Goal: Task Accomplishment & Management: Manage account settings

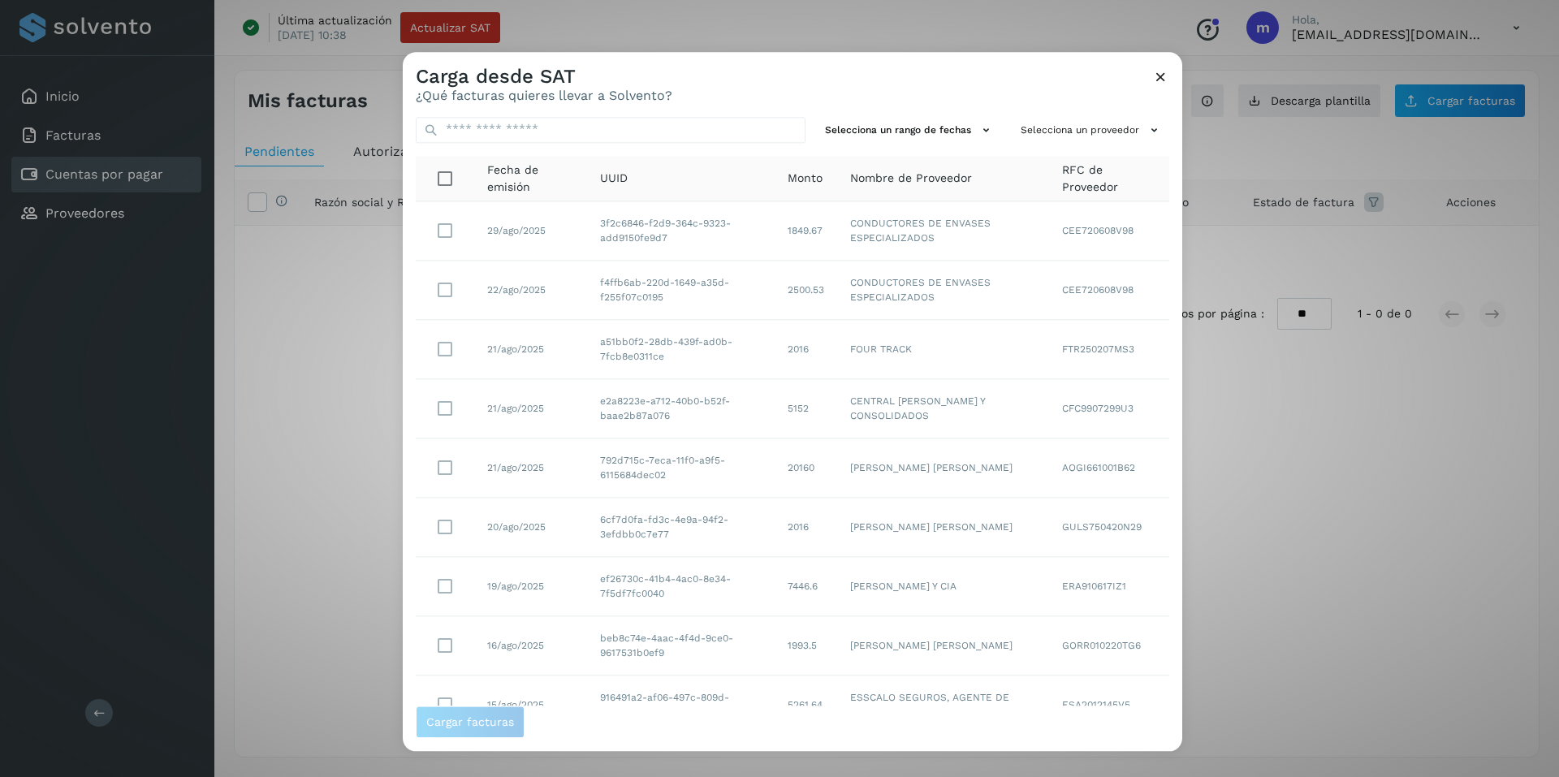
scroll to position [132, 0]
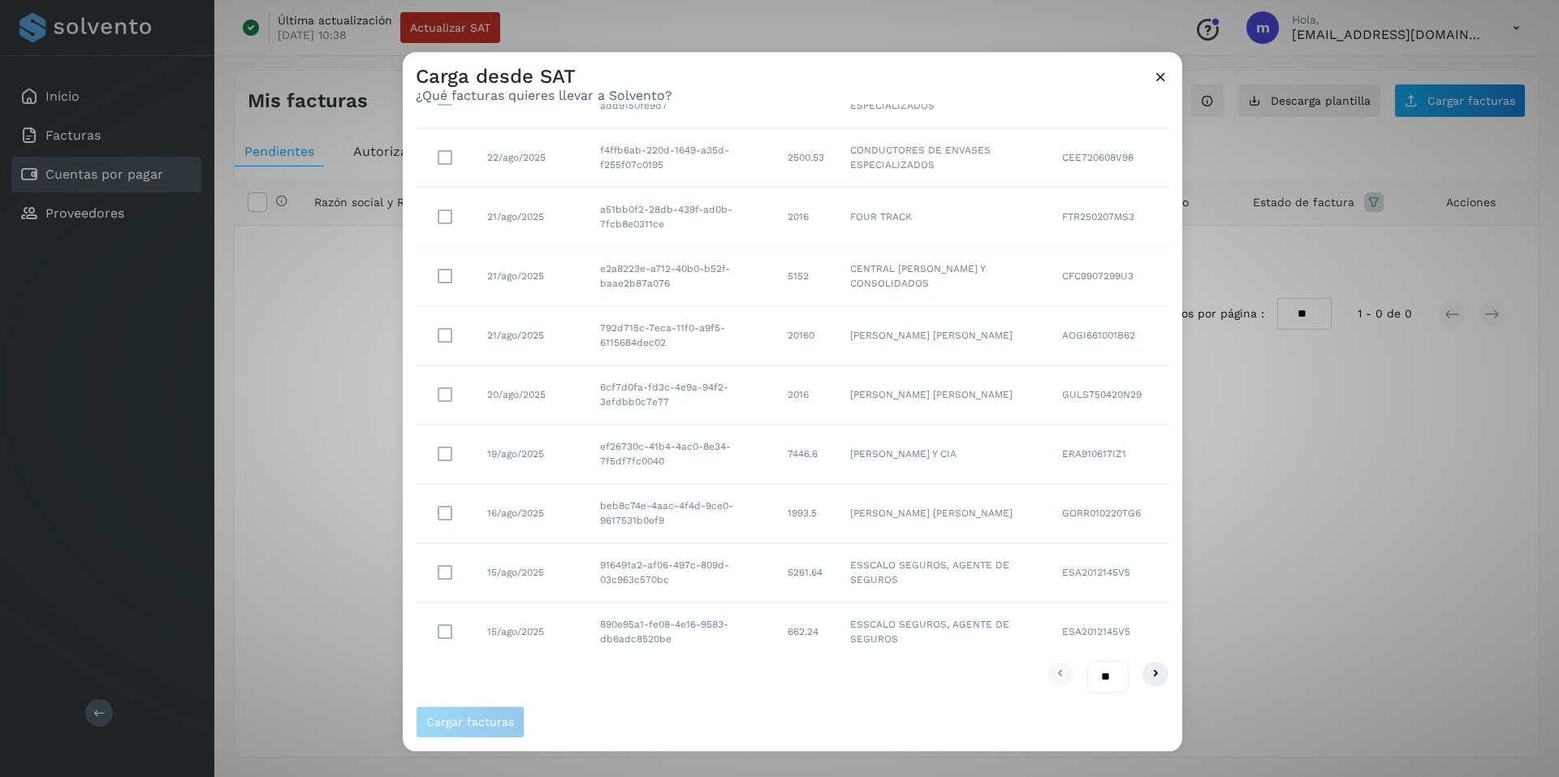
click at [1156, 75] on icon at bounding box center [1160, 76] width 17 height 17
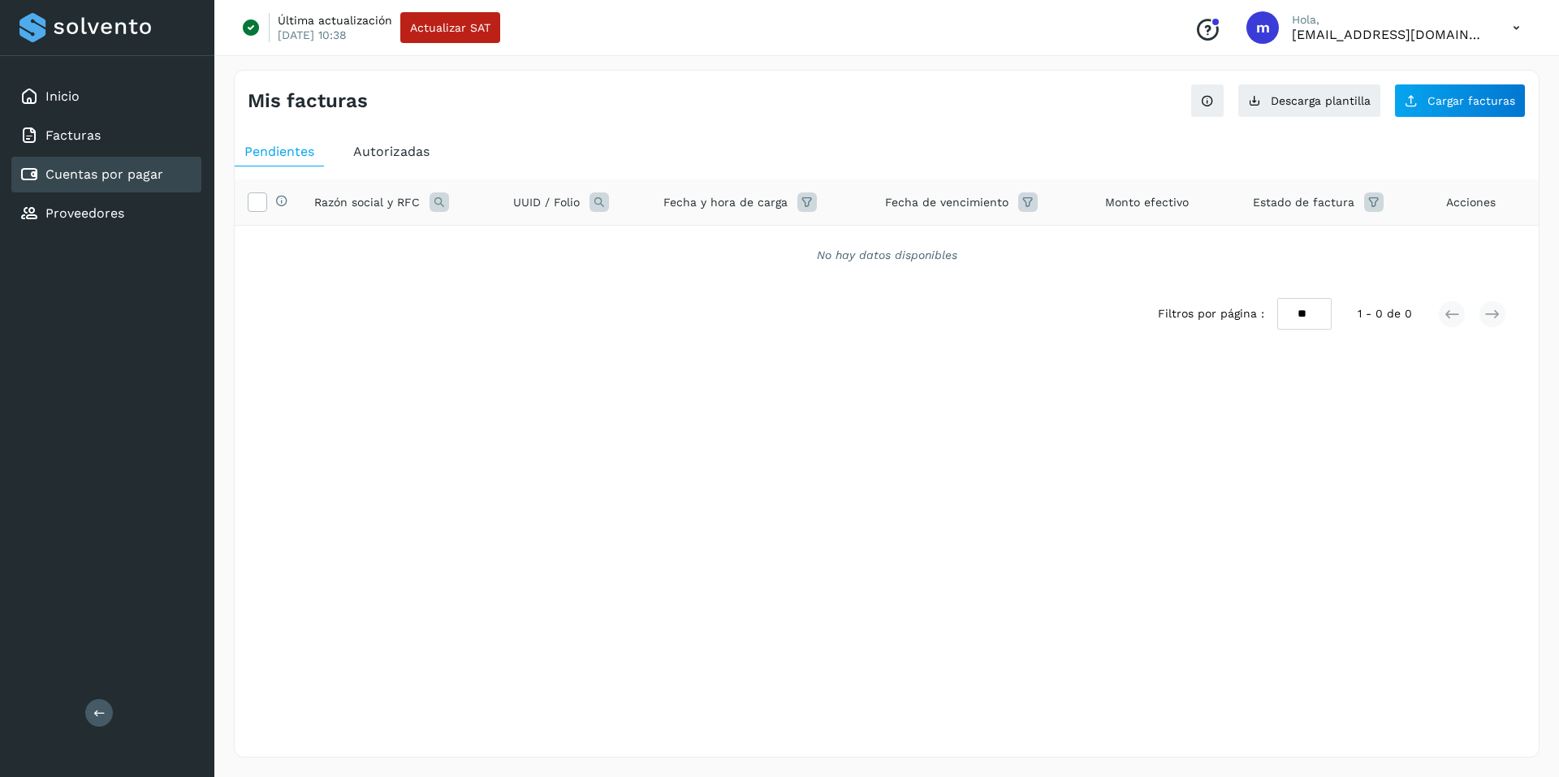
click at [75, 168] on link "Cuentas por pagar" at bounding box center [104, 173] width 118 height 15
click at [88, 179] on link "Cuentas por pagar" at bounding box center [104, 173] width 118 height 15
click at [1496, 101] on span "Cargar facturas" at bounding box center [1471, 100] width 88 height 11
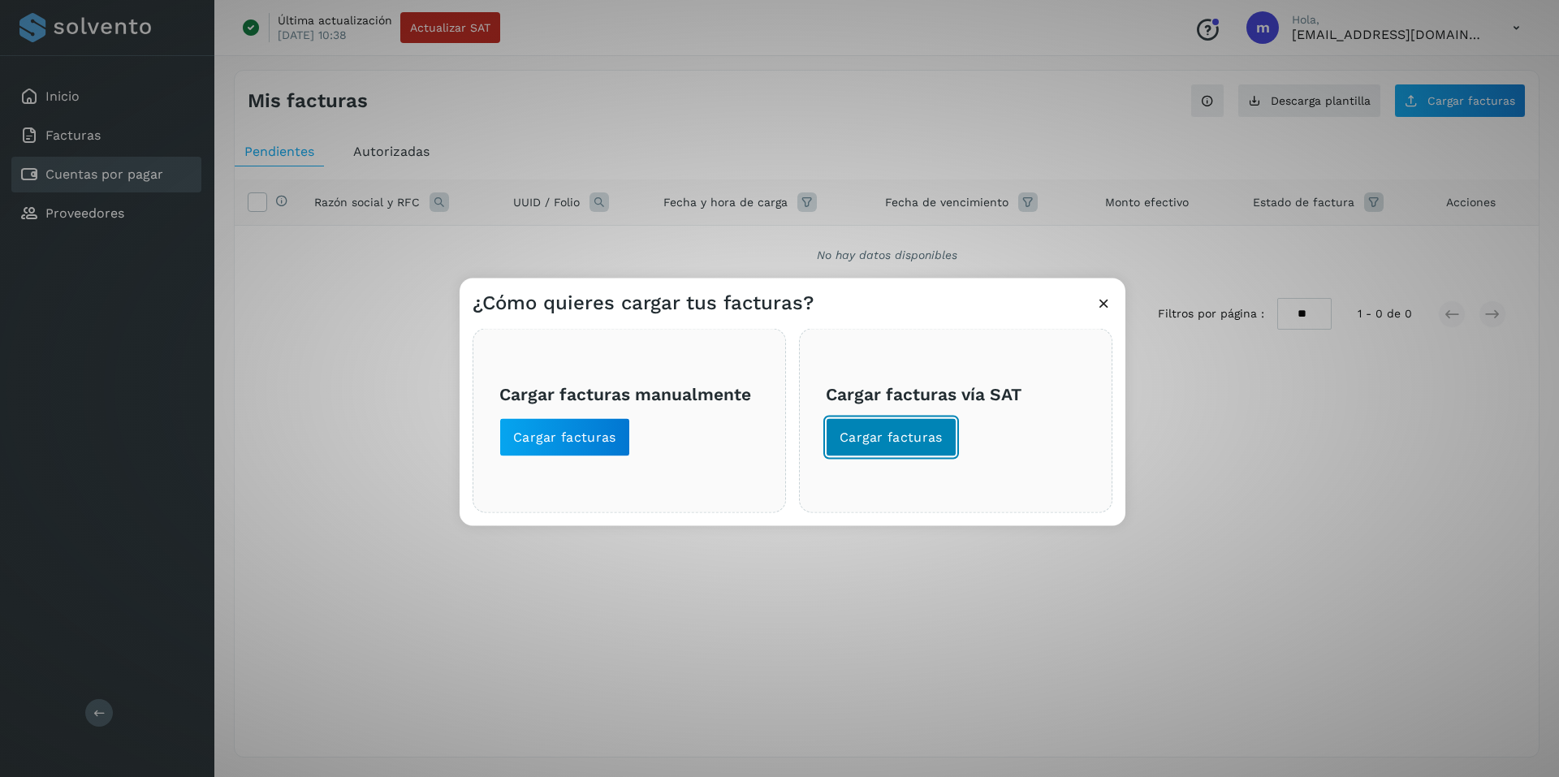
click at [877, 438] on span "Cargar facturas" at bounding box center [890, 437] width 103 height 18
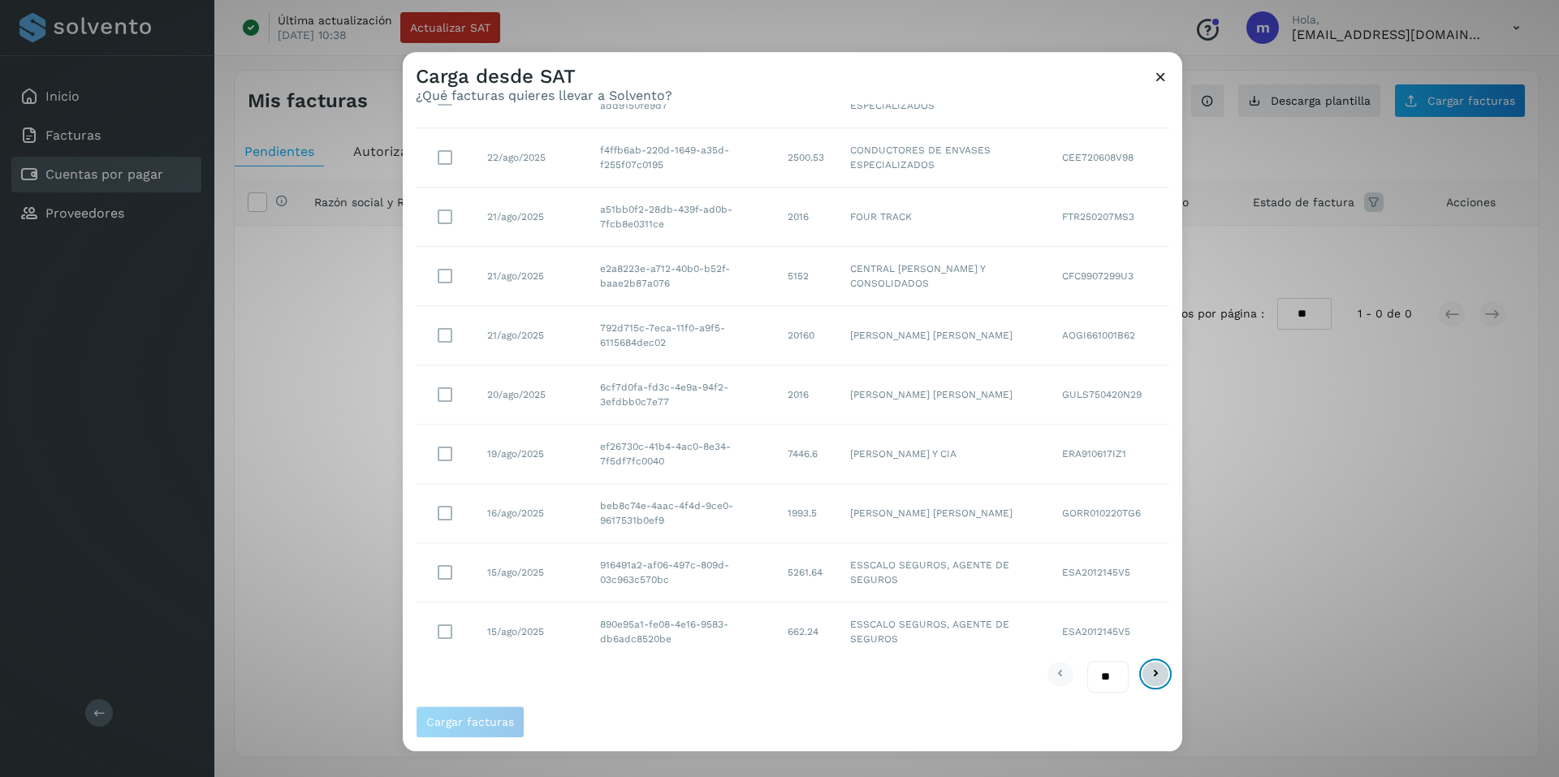
click at [1145, 675] on icon at bounding box center [1154, 674] width 19 height 19
click at [1145, 671] on icon at bounding box center [1154, 674] width 19 height 19
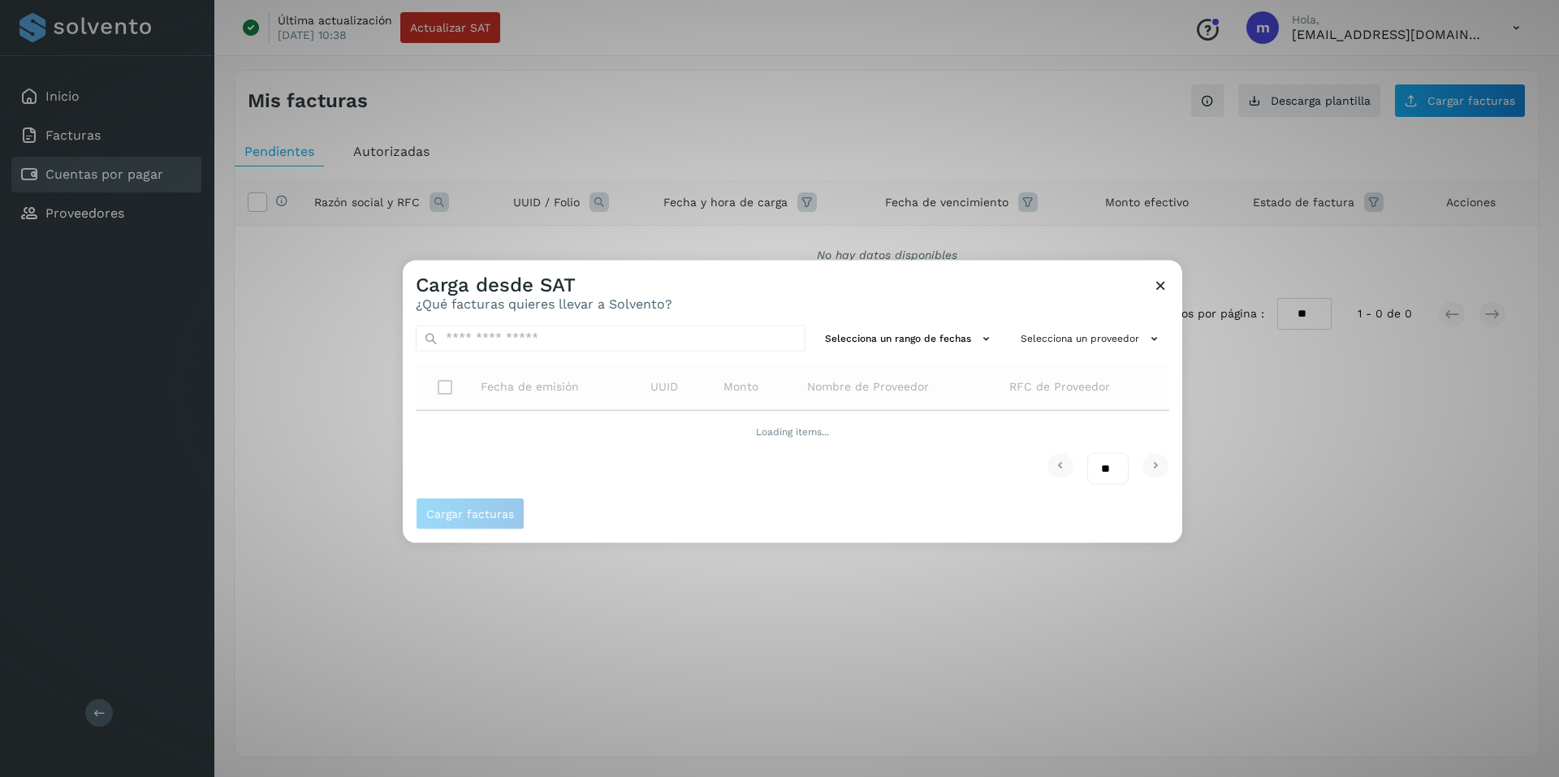
scroll to position [0, 0]
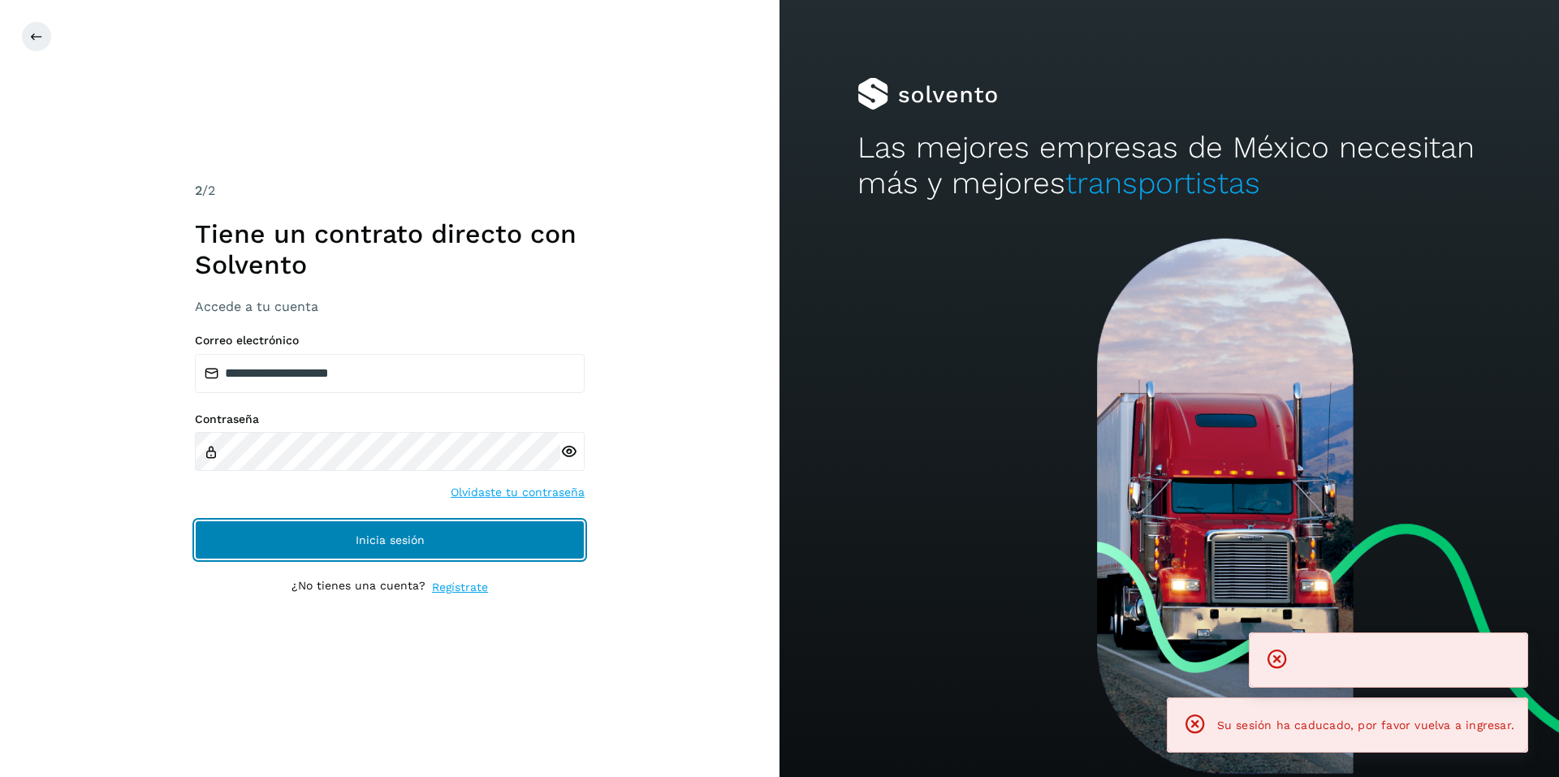
click at [351, 523] on button "Inicia sesión" at bounding box center [390, 539] width 390 height 39
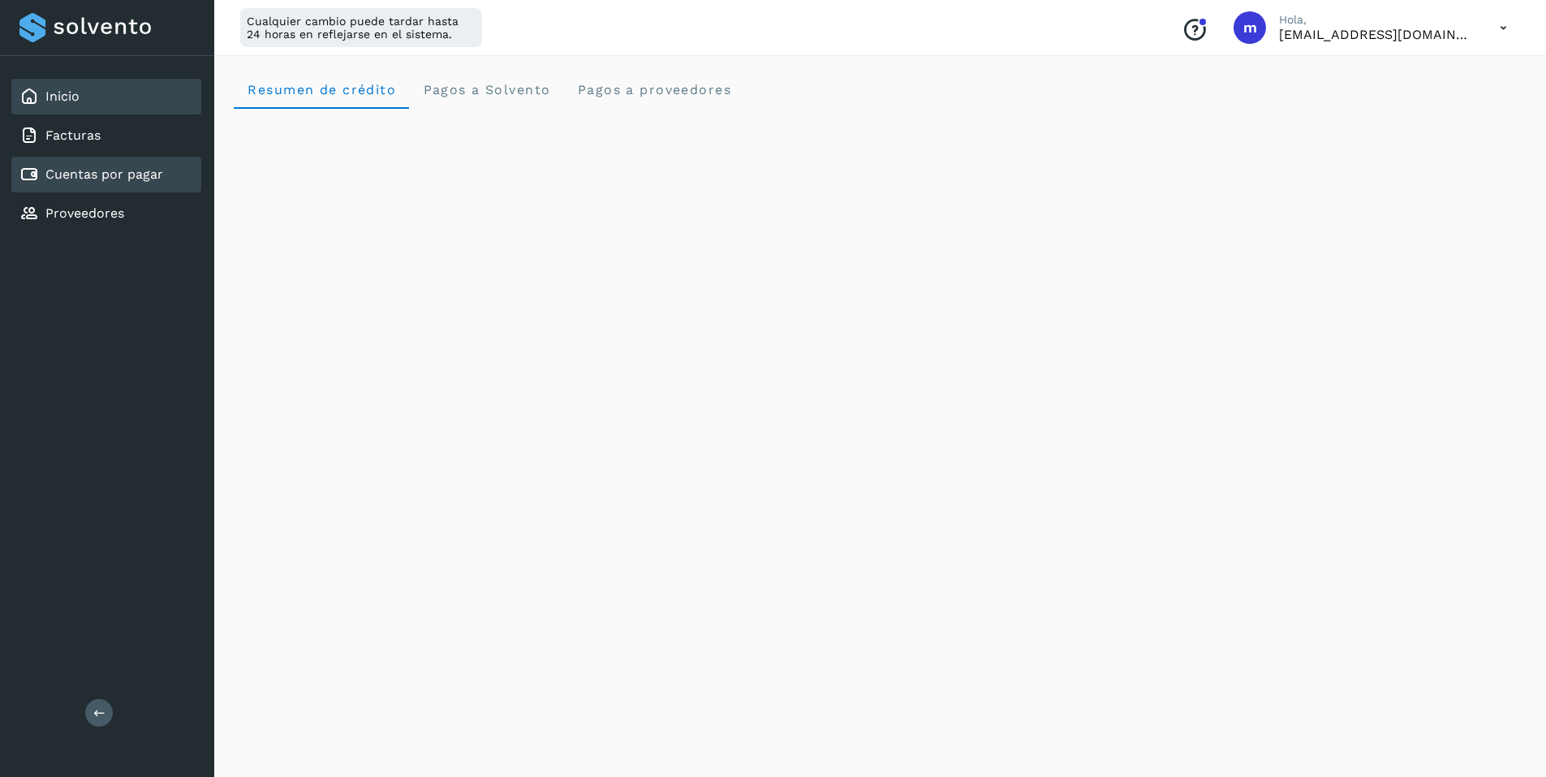
click at [89, 180] on link "Cuentas por pagar" at bounding box center [104, 173] width 118 height 15
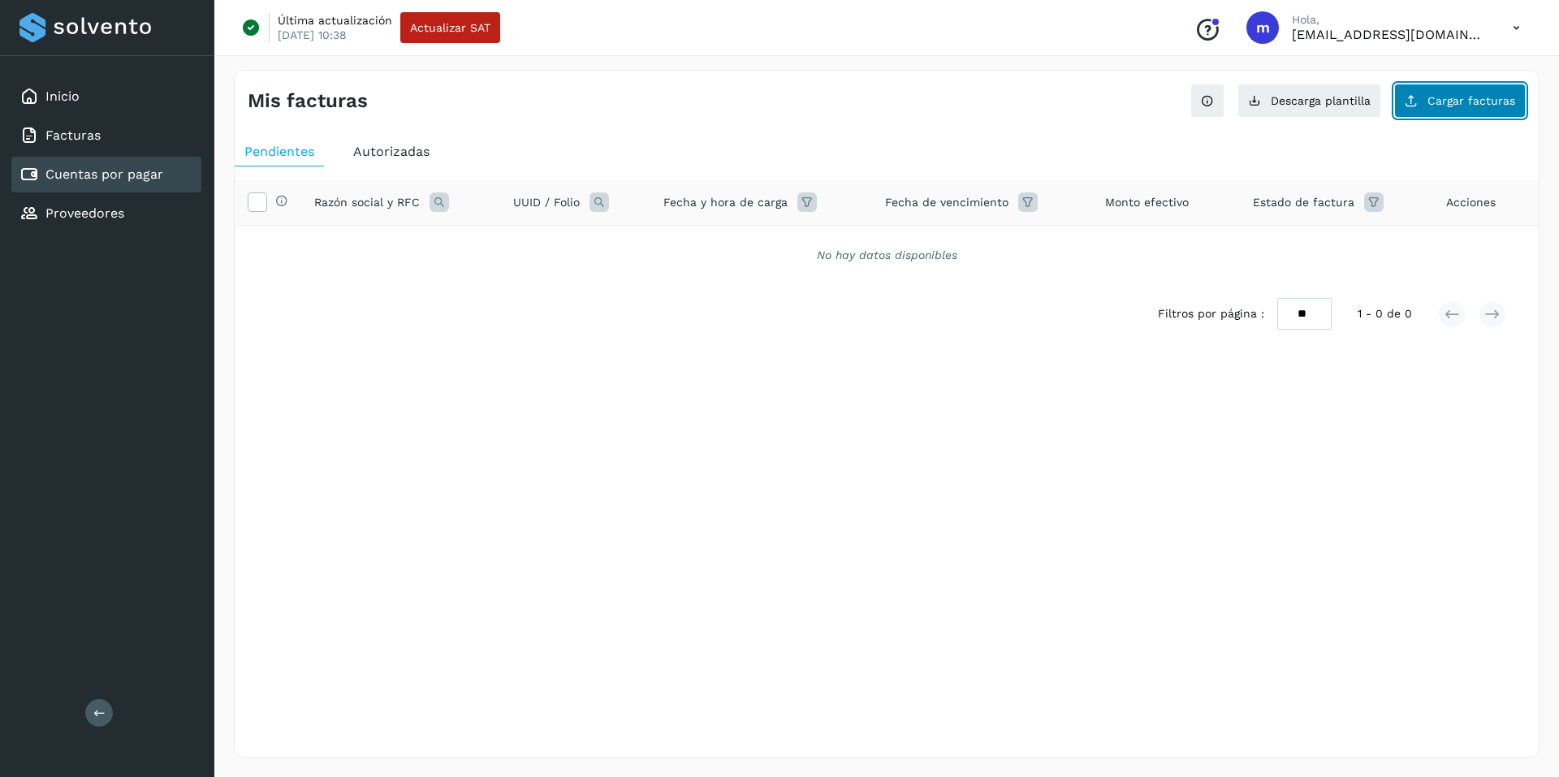
click at [1462, 104] on span "Cargar facturas" at bounding box center [1471, 100] width 88 height 11
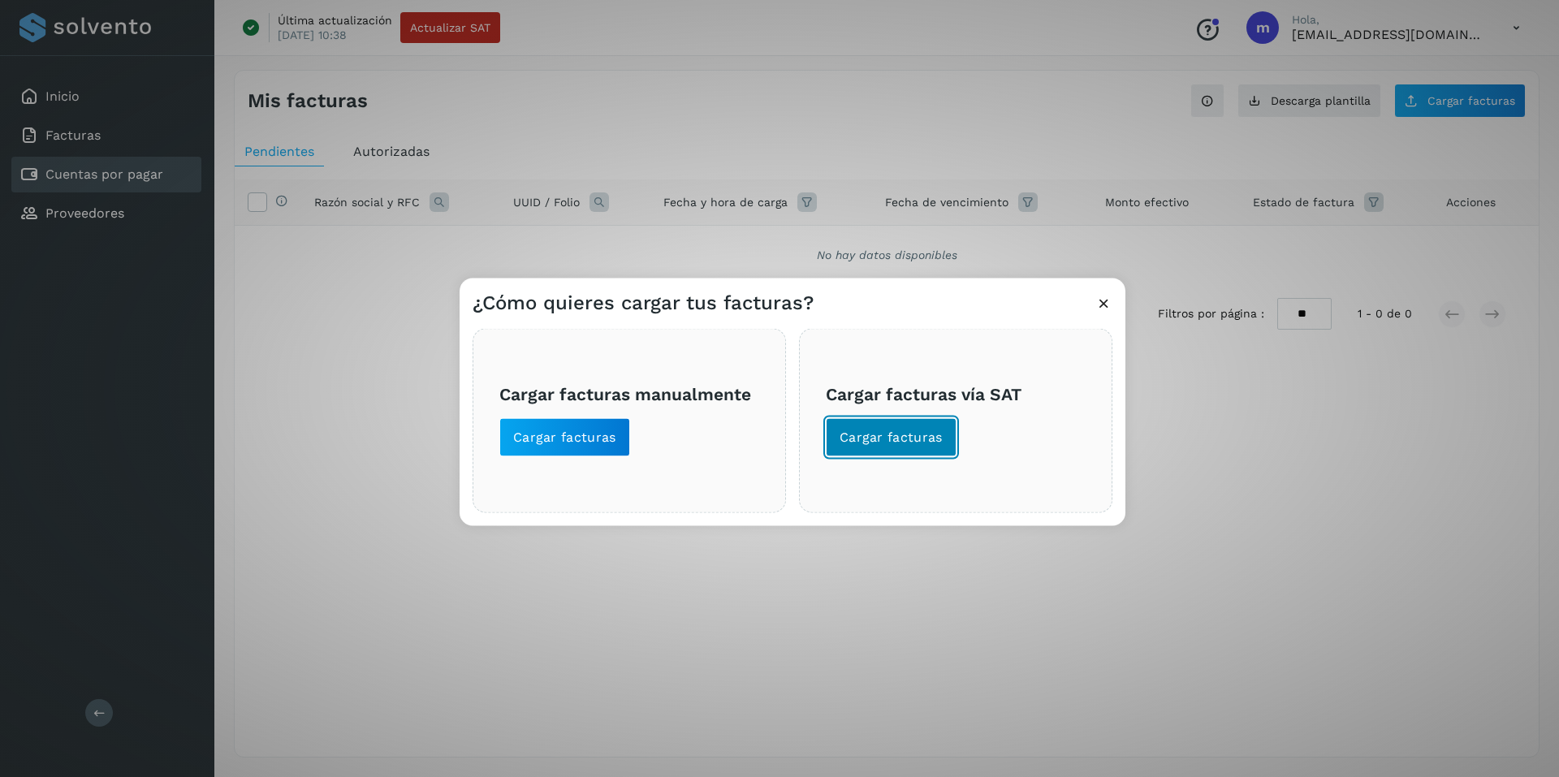
click at [887, 425] on button "Cargar facturas" at bounding box center [891, 436] width 131 height 39
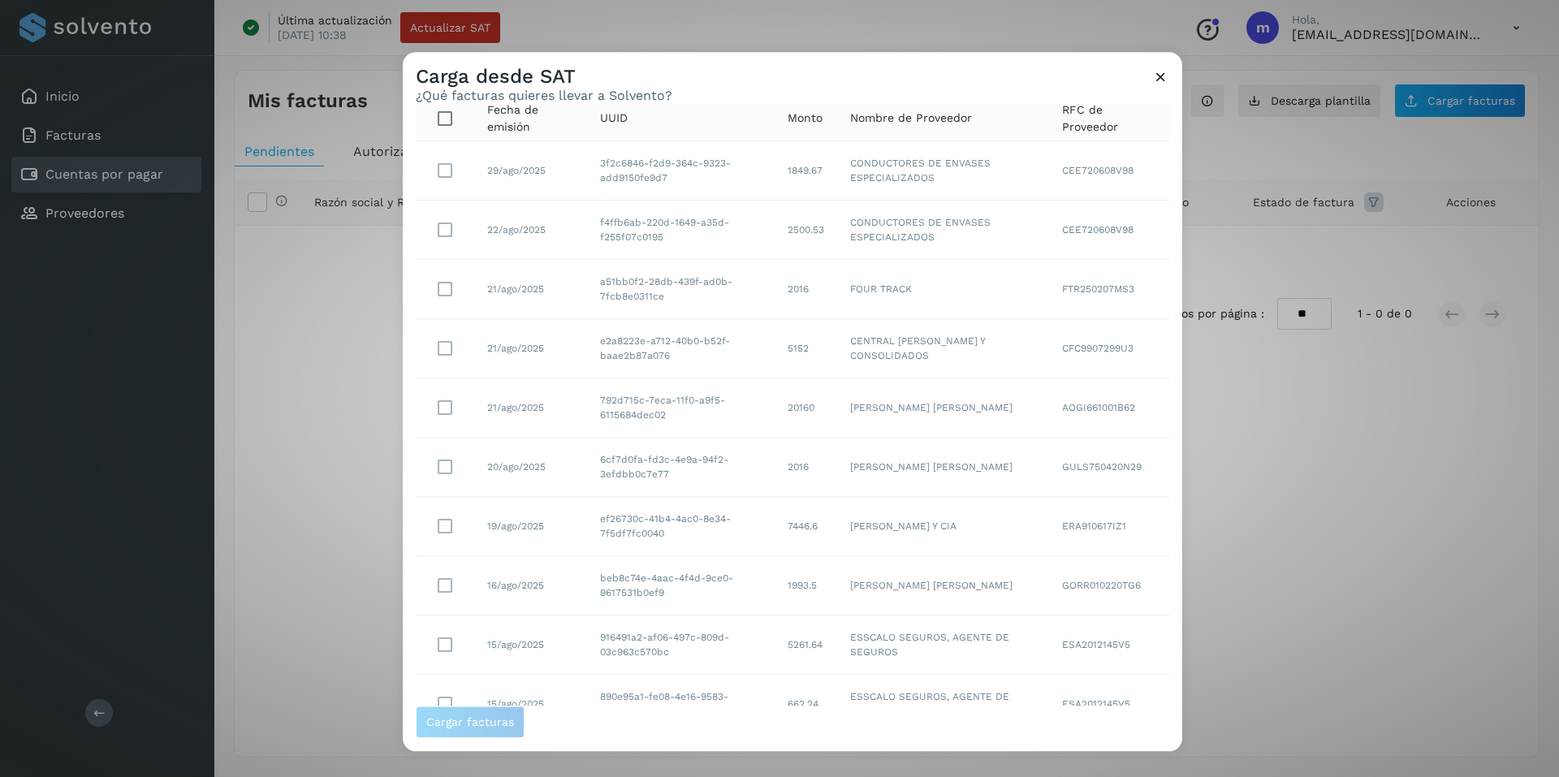
scroll to position [132, 0]
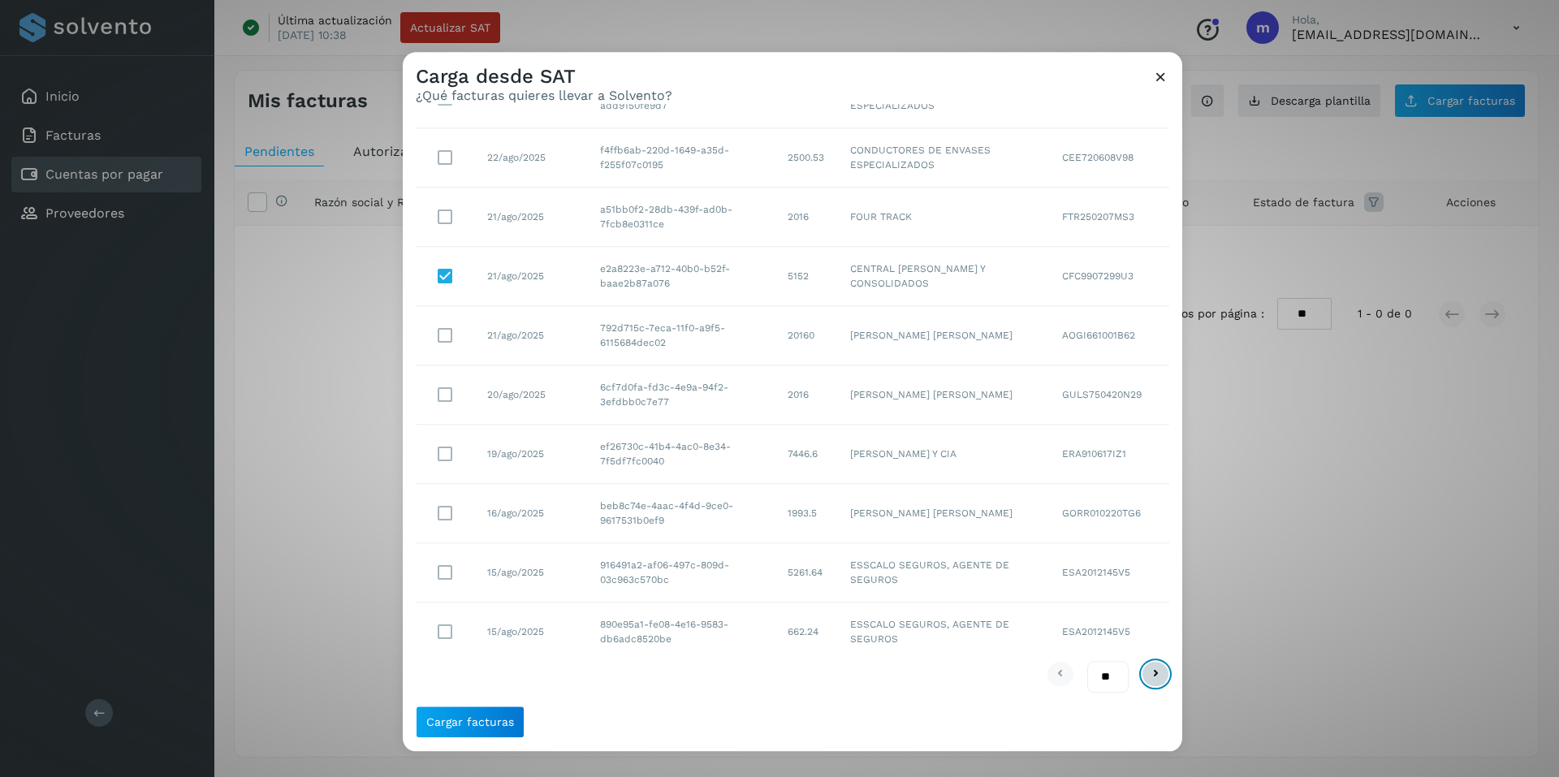
click at [1145, 674] on icon at bounding box center [1154, 674] width 19 height 19
click at [1147, 670] on icon at bounding box center [1154, 674] width 19 height 19
click at [1145, 674] on icon at bounding box center [1154, 674] width 19 height 19
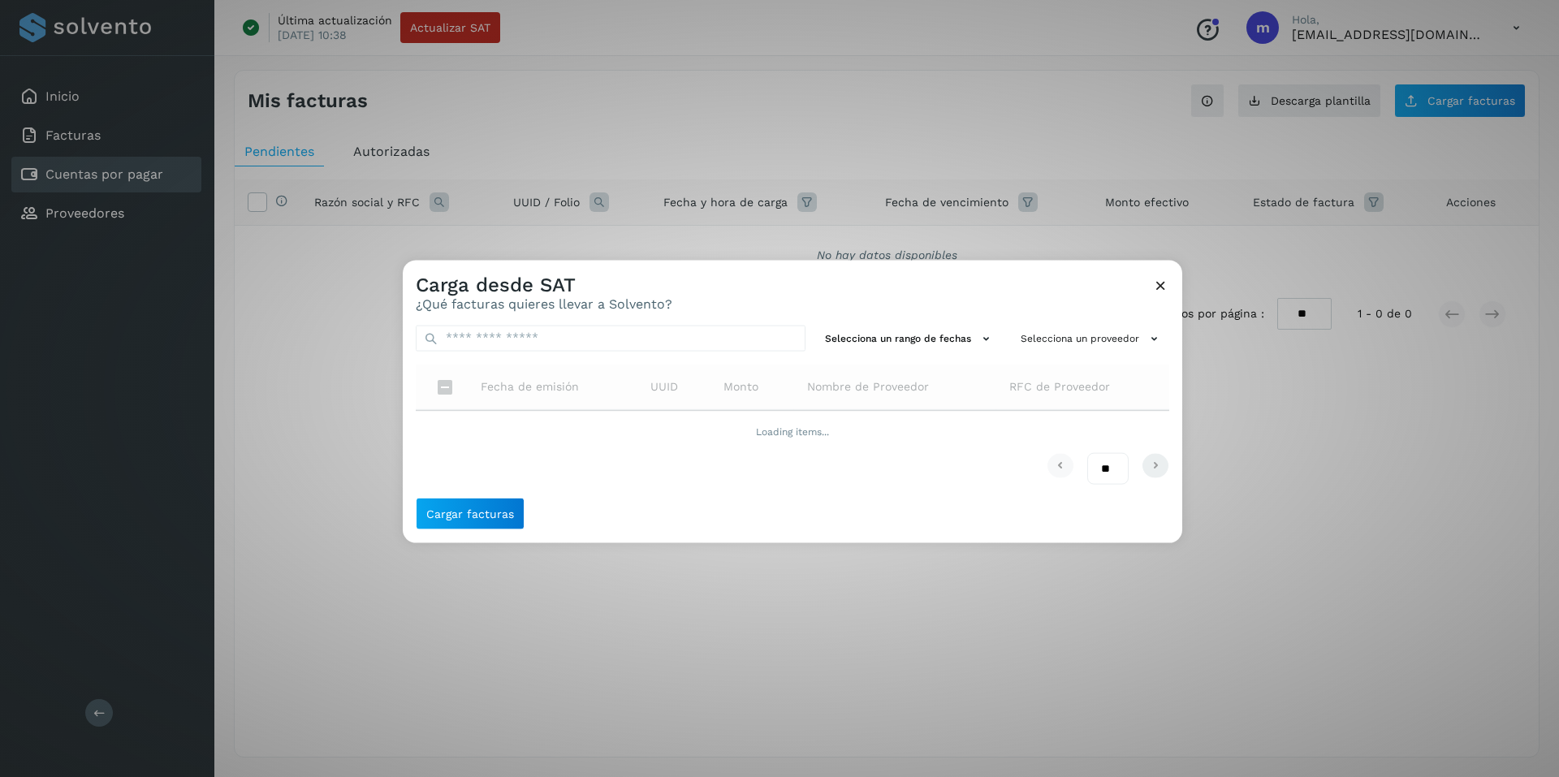
scroll to position [0, 0]
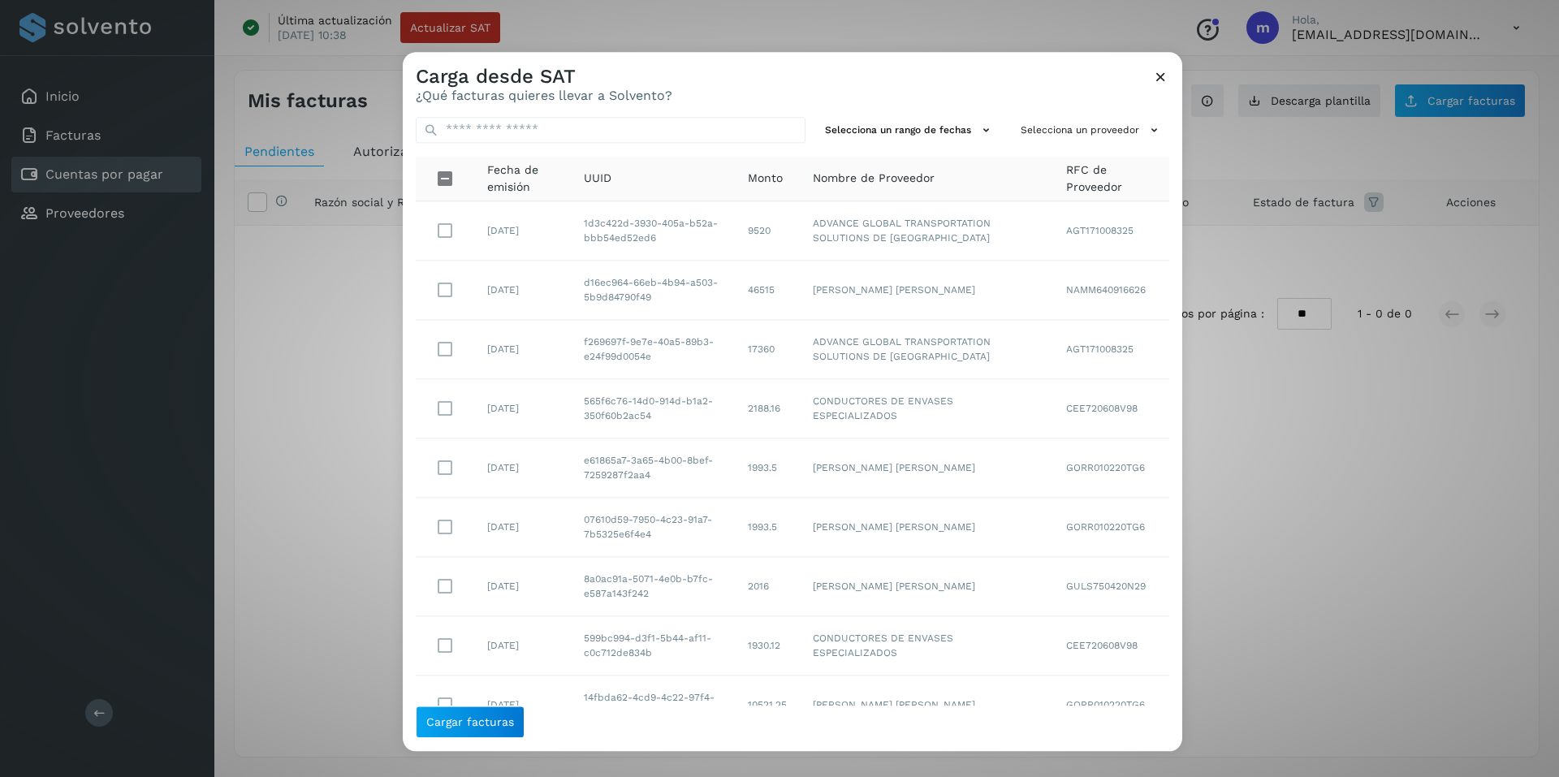
click at [1161, 72] on icon at bounding box center [1160, 76] width 17 height 17
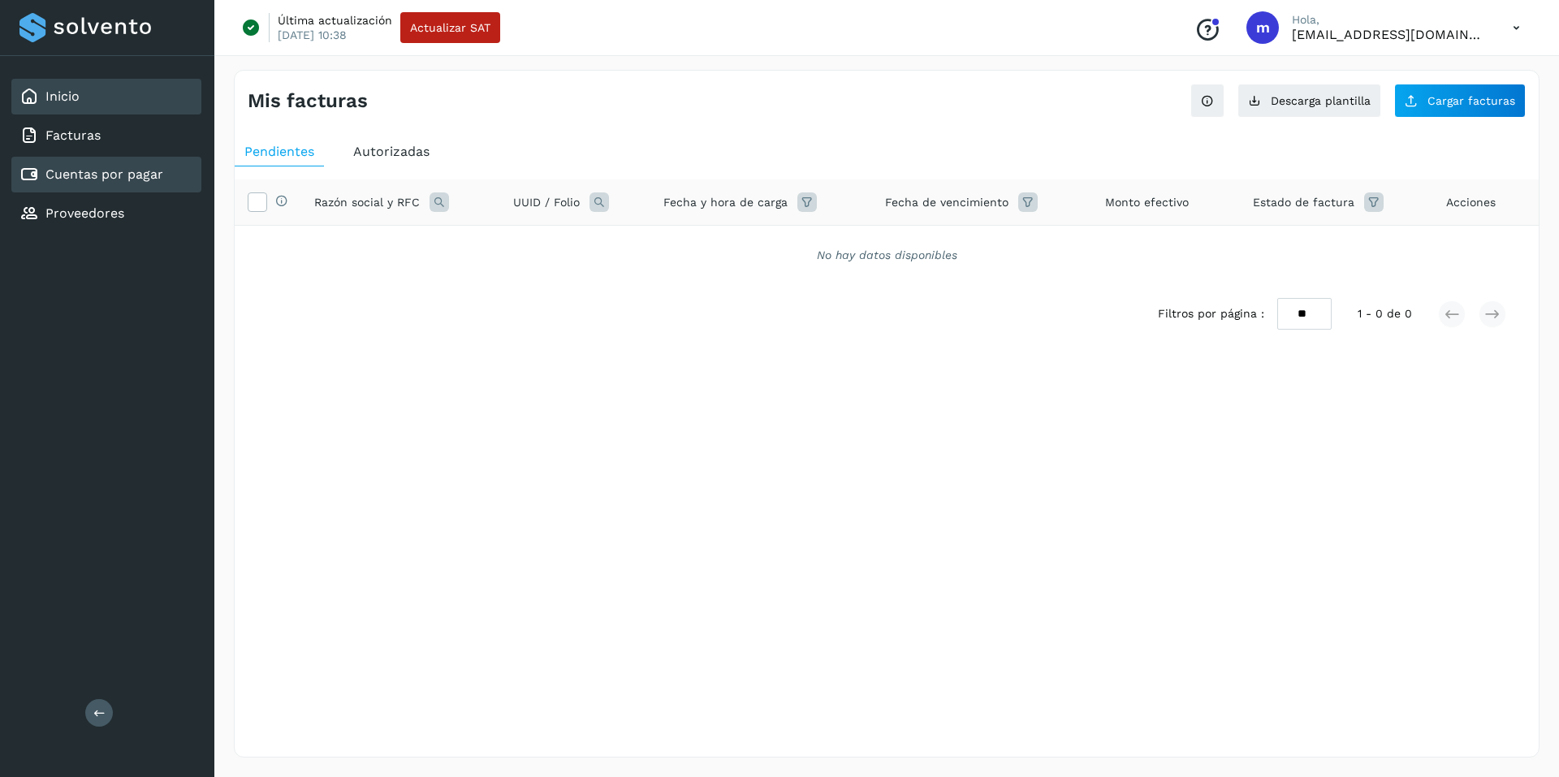
click at [91, 99] on div "Inicio" at bounding box center [106, 97] width 190 height 36
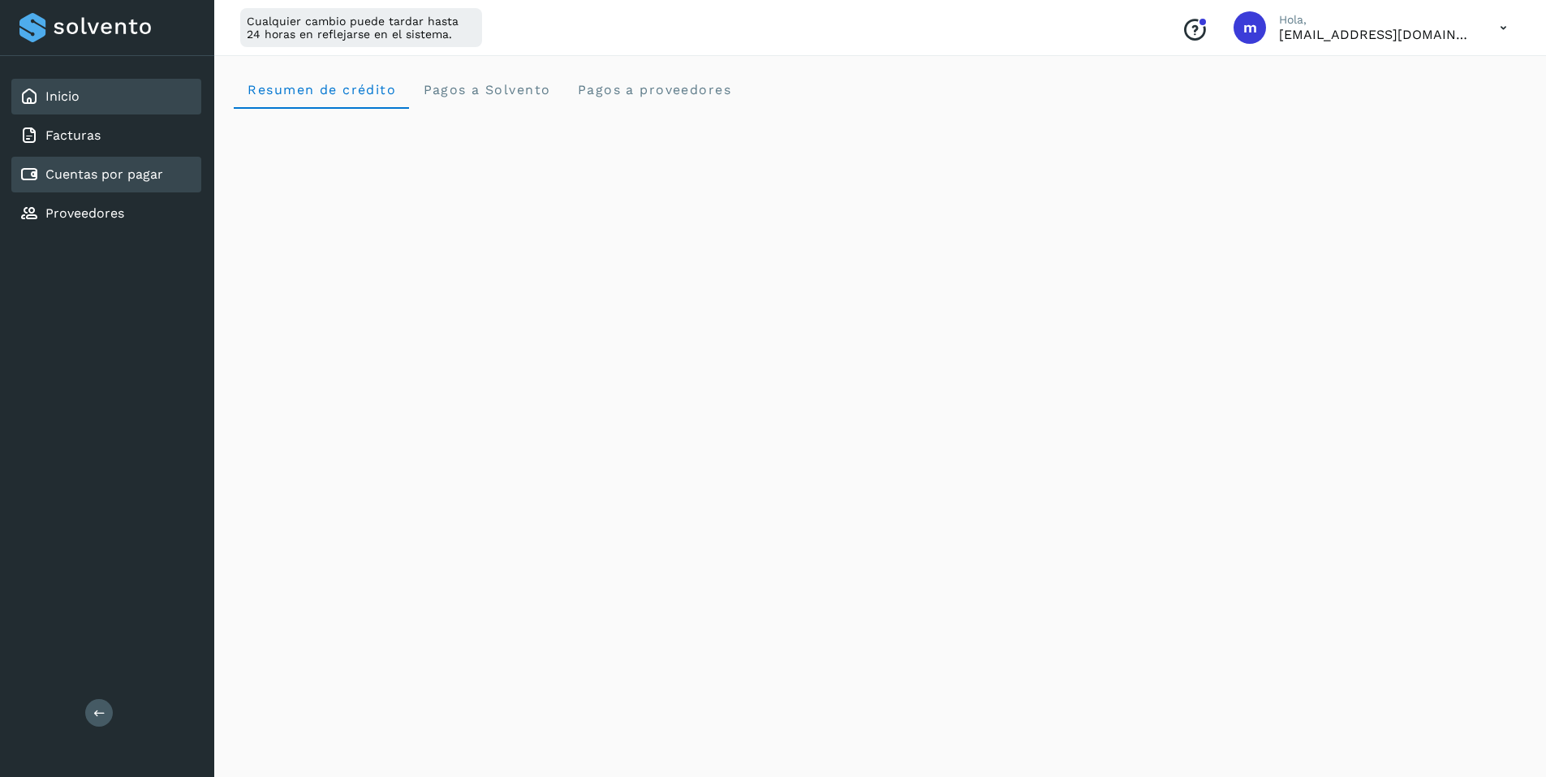
click at [85, 175] on link "Cuentas por pagar" at bounding box center [104, 173] width 118 height 15
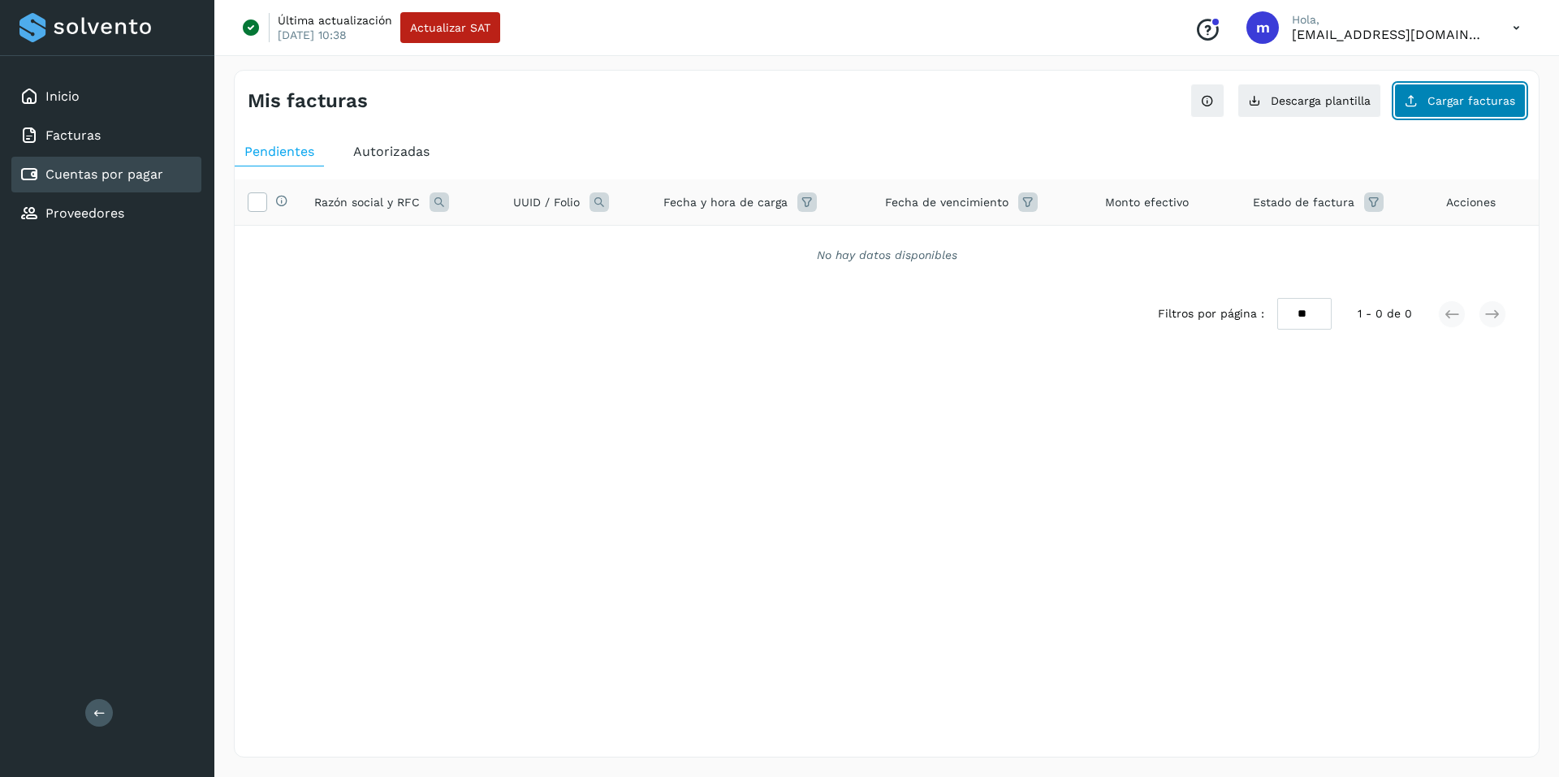
click at [1469, 104] on span "Cargar facturas" at bounding box center [1471, 100] width 88 height 11
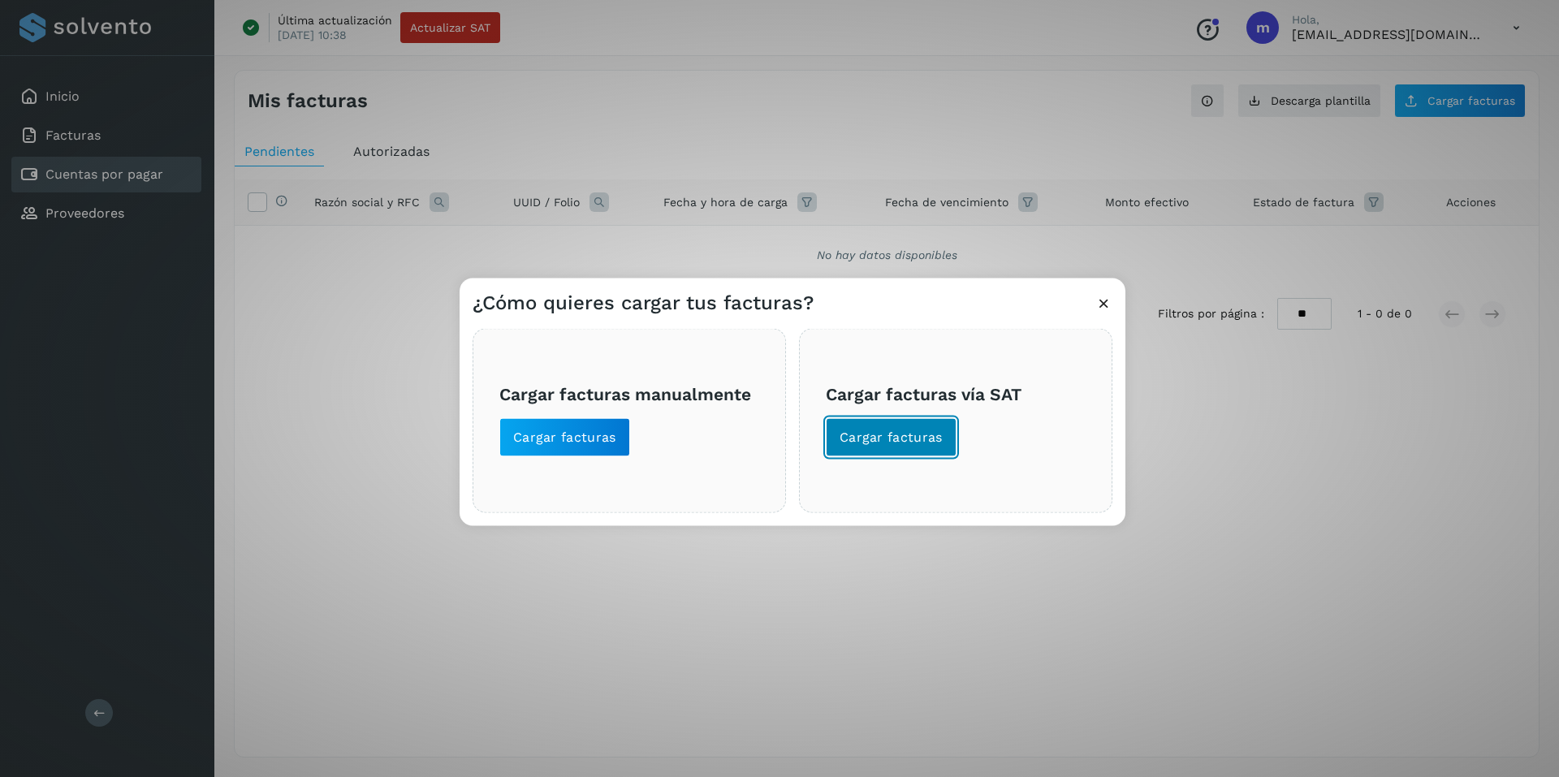
click at [873, 447] on button "Cargar facturas" at bounding box center [891, 436] width 131 height 39
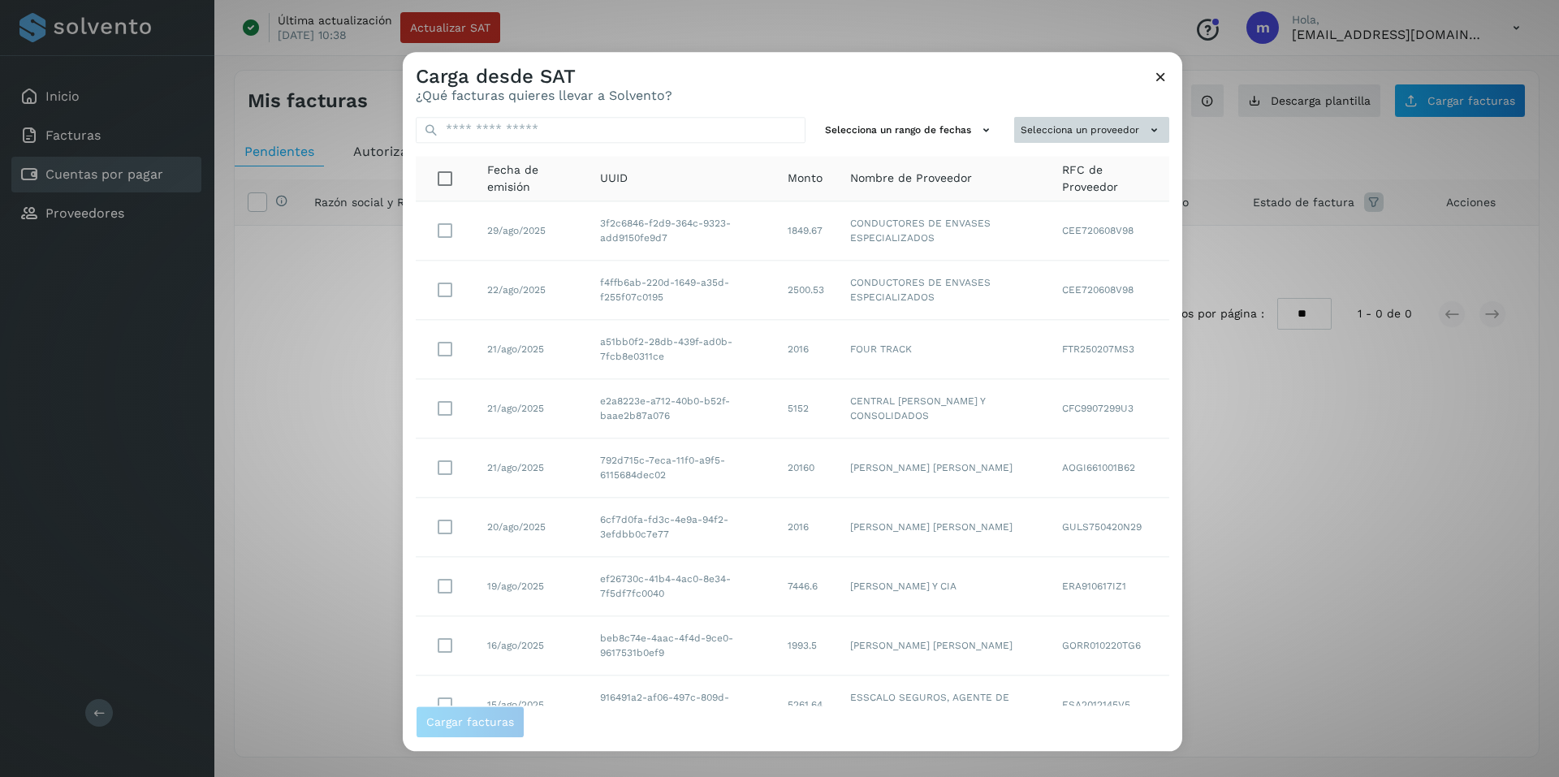
click at [1125, 126] on button "Selecciona un proveedor" at bounding box center [1091, 130] width 155 height 27
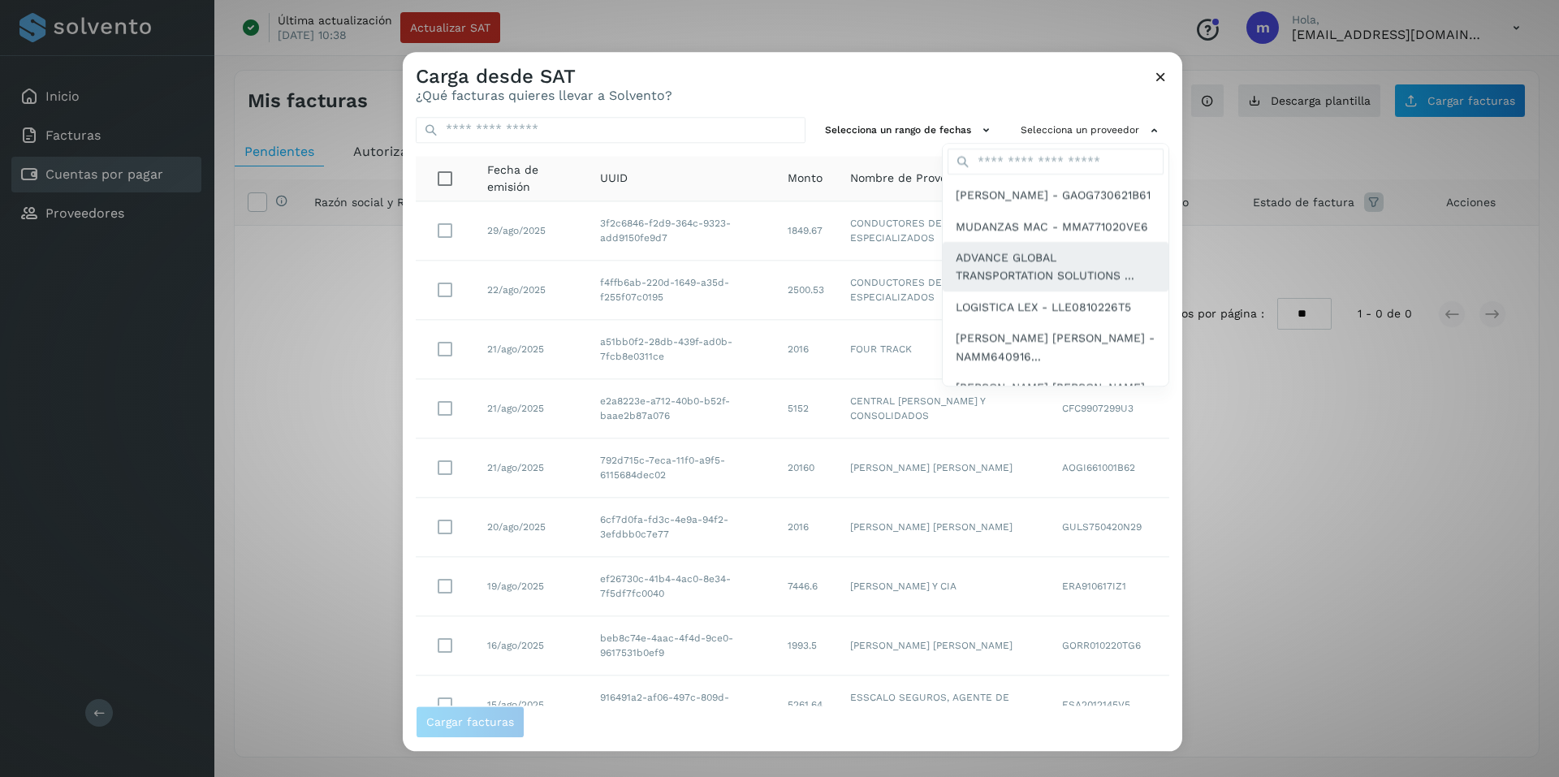
click at [1007, 285] on span "ADVANCE GLOBAL TRANSPORTATION SOLUTIONS ..." at bounding box center [1055, 266] width 200 height 37
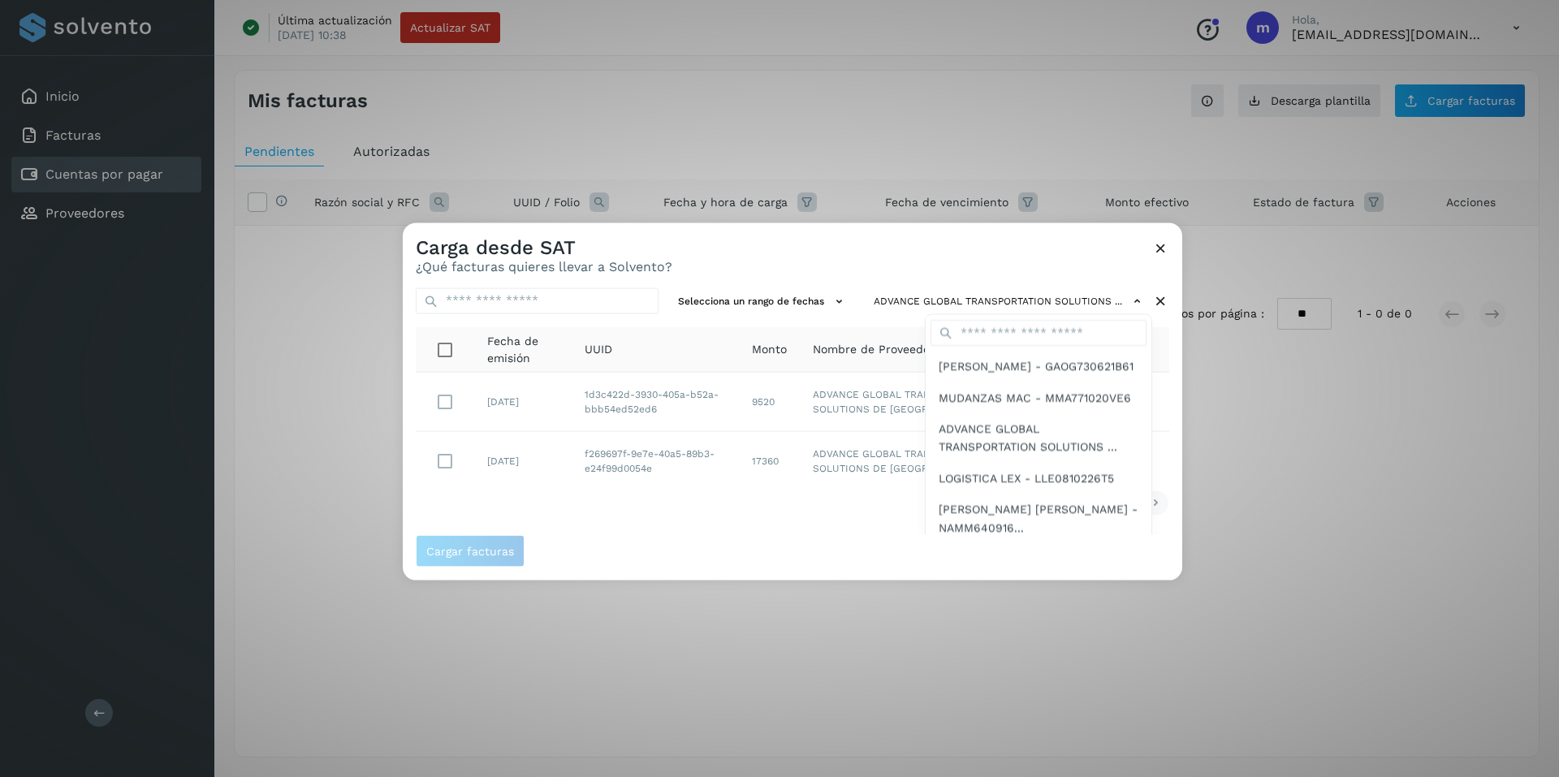
click at [445, 465] on div at bounding box center [1182, 610] width 1559 height 777
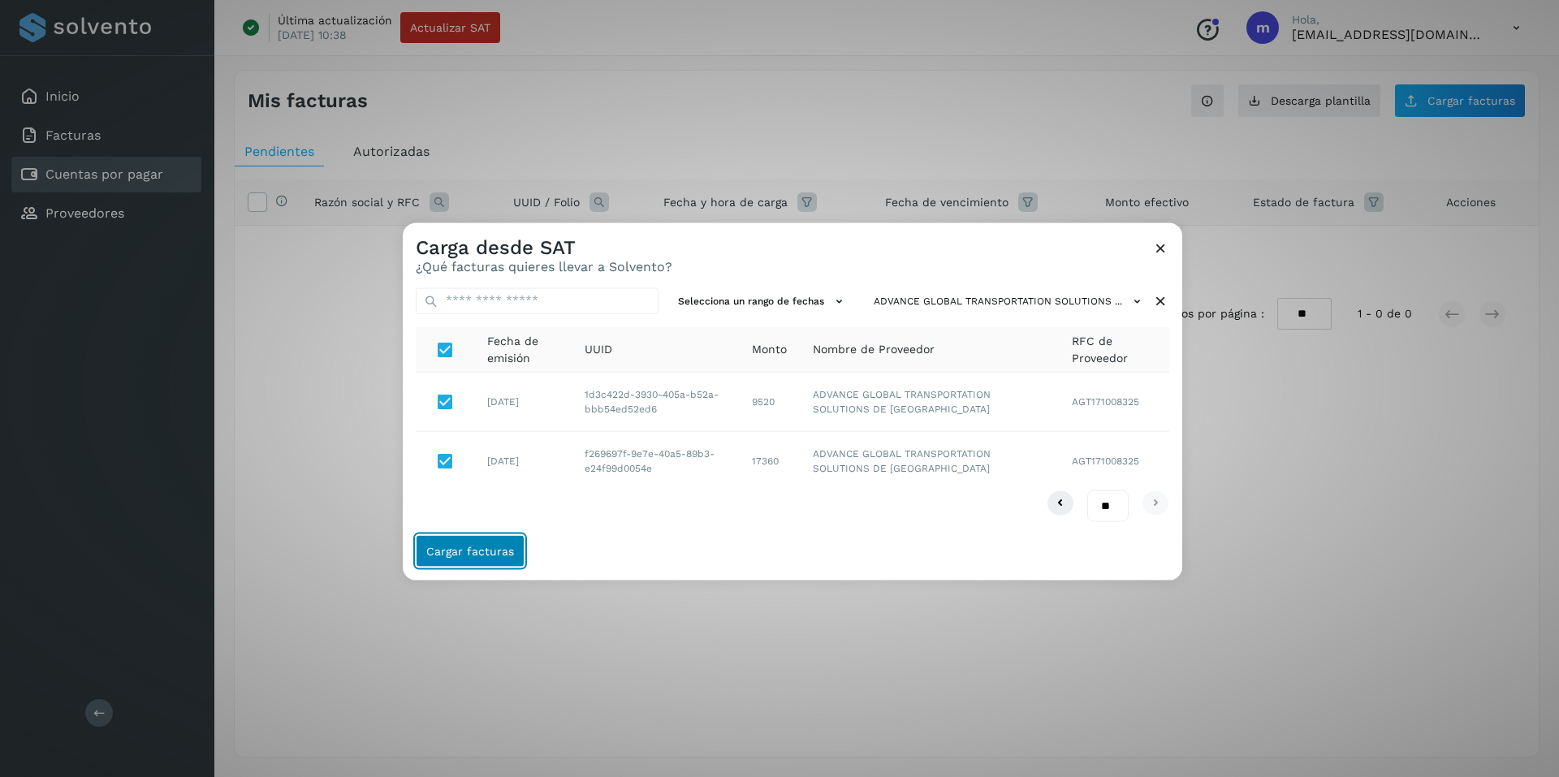
click at [466, 548] on span "Cargar facturas" at bounding box center [470, 550] width 88 height 11
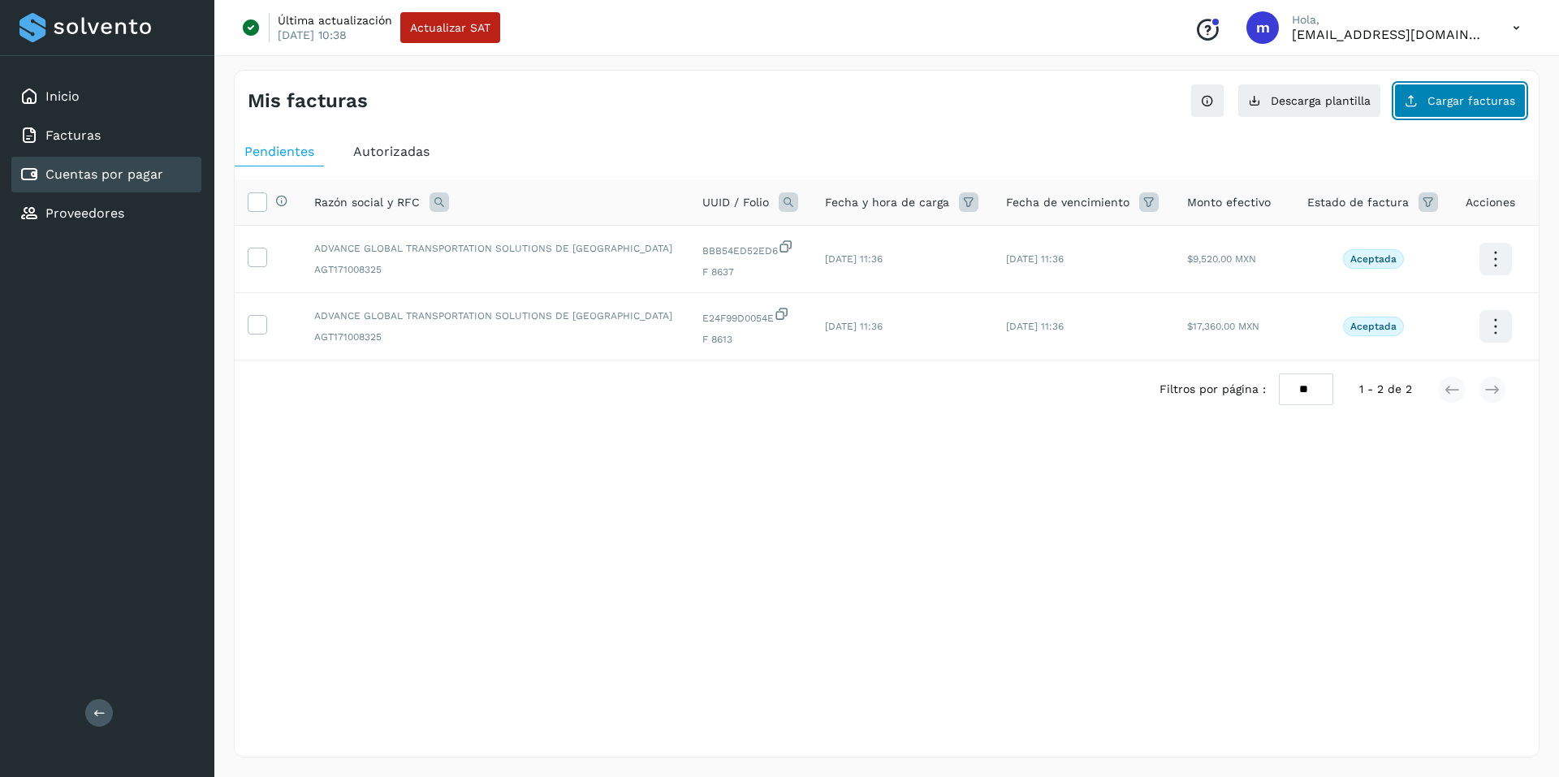
click at [1480, 99] on span "Cargar facturas" at bounding box center [1471, 100] width 88 height 11
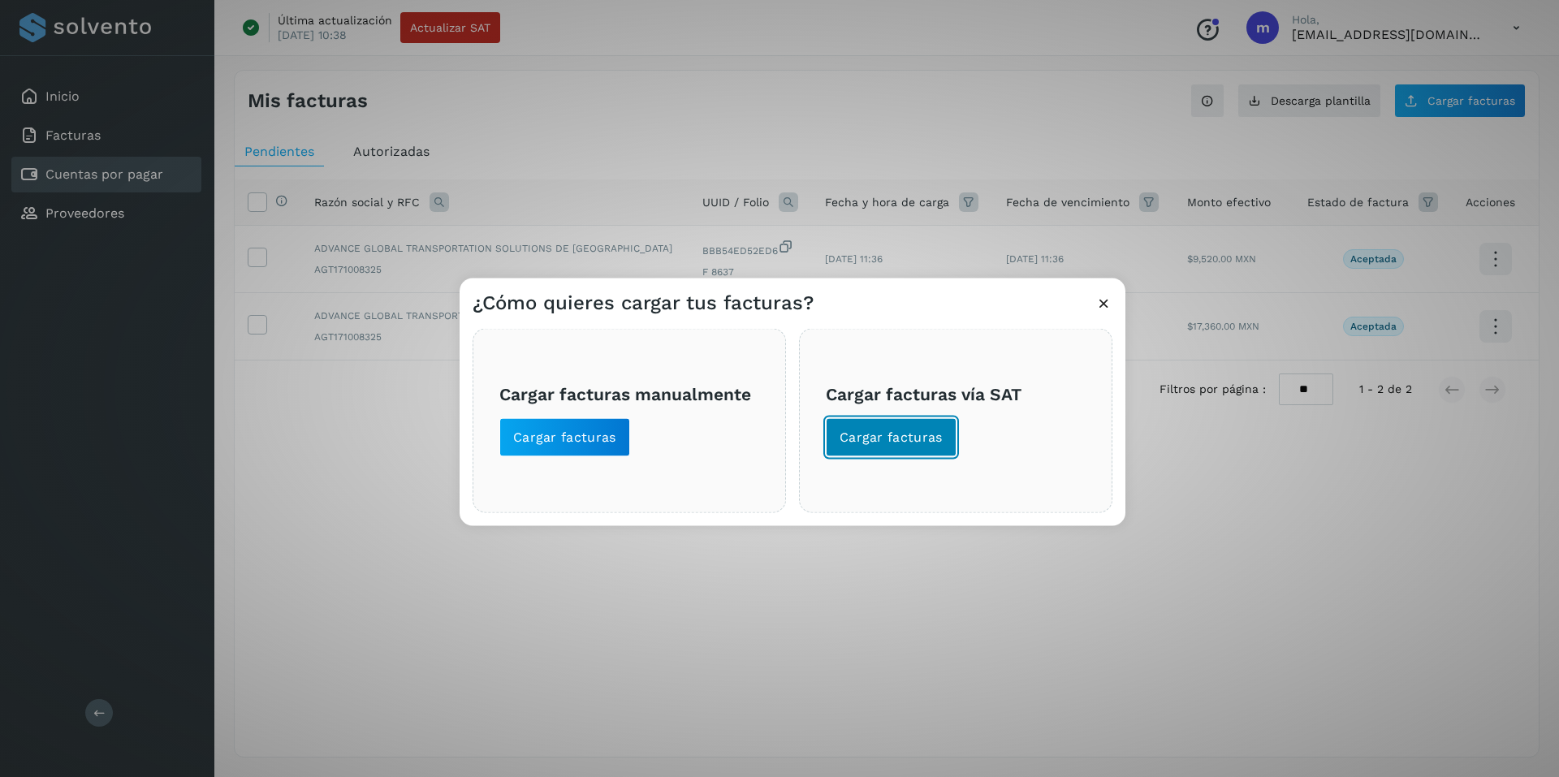
click at [908, 436] on span "Cargar facturas" at bounding box center [890, 437] width 103 height 18
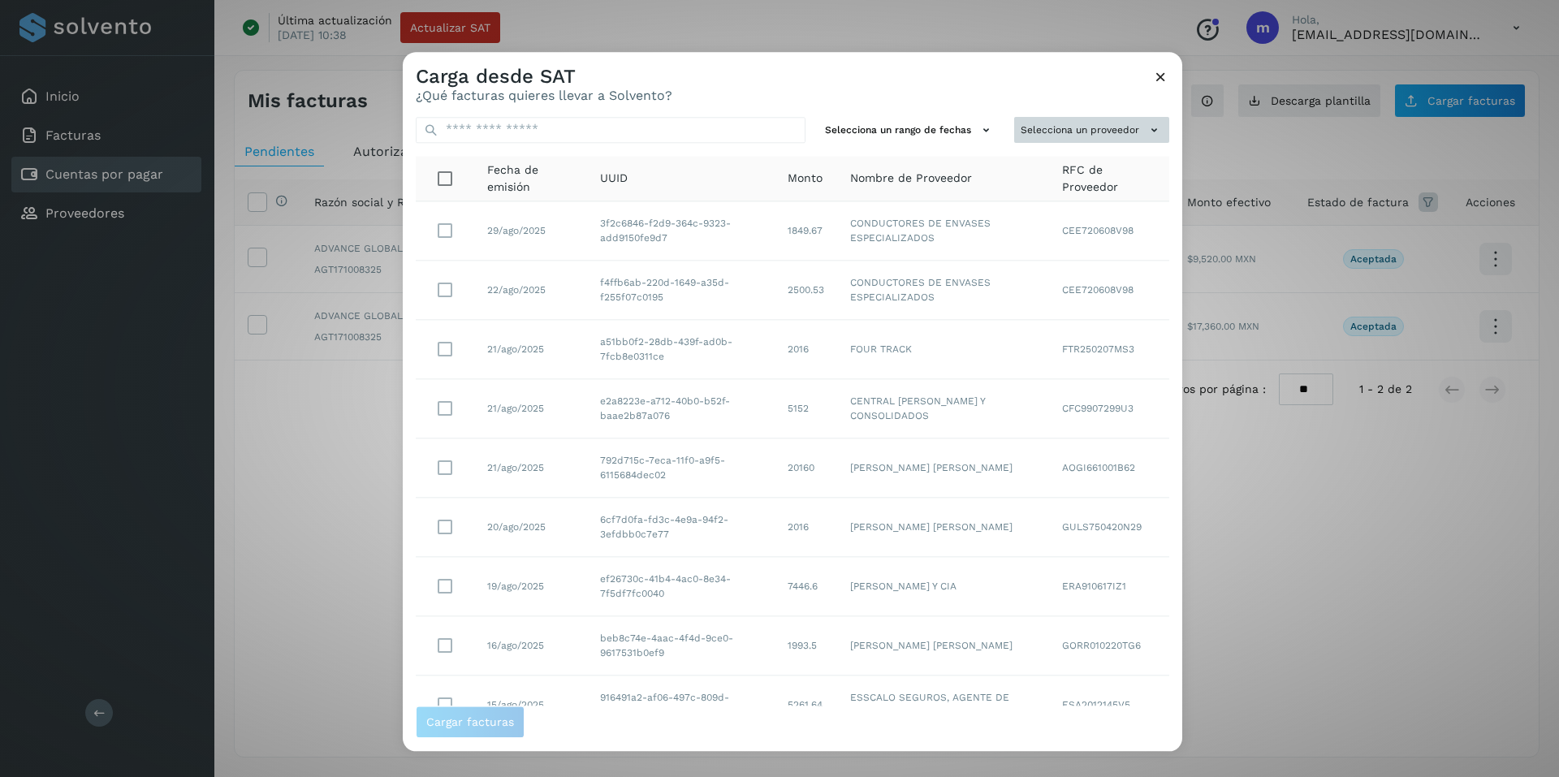
click at [1145, 131] on icon at bounding box center [1153, 130] width 17 height 17
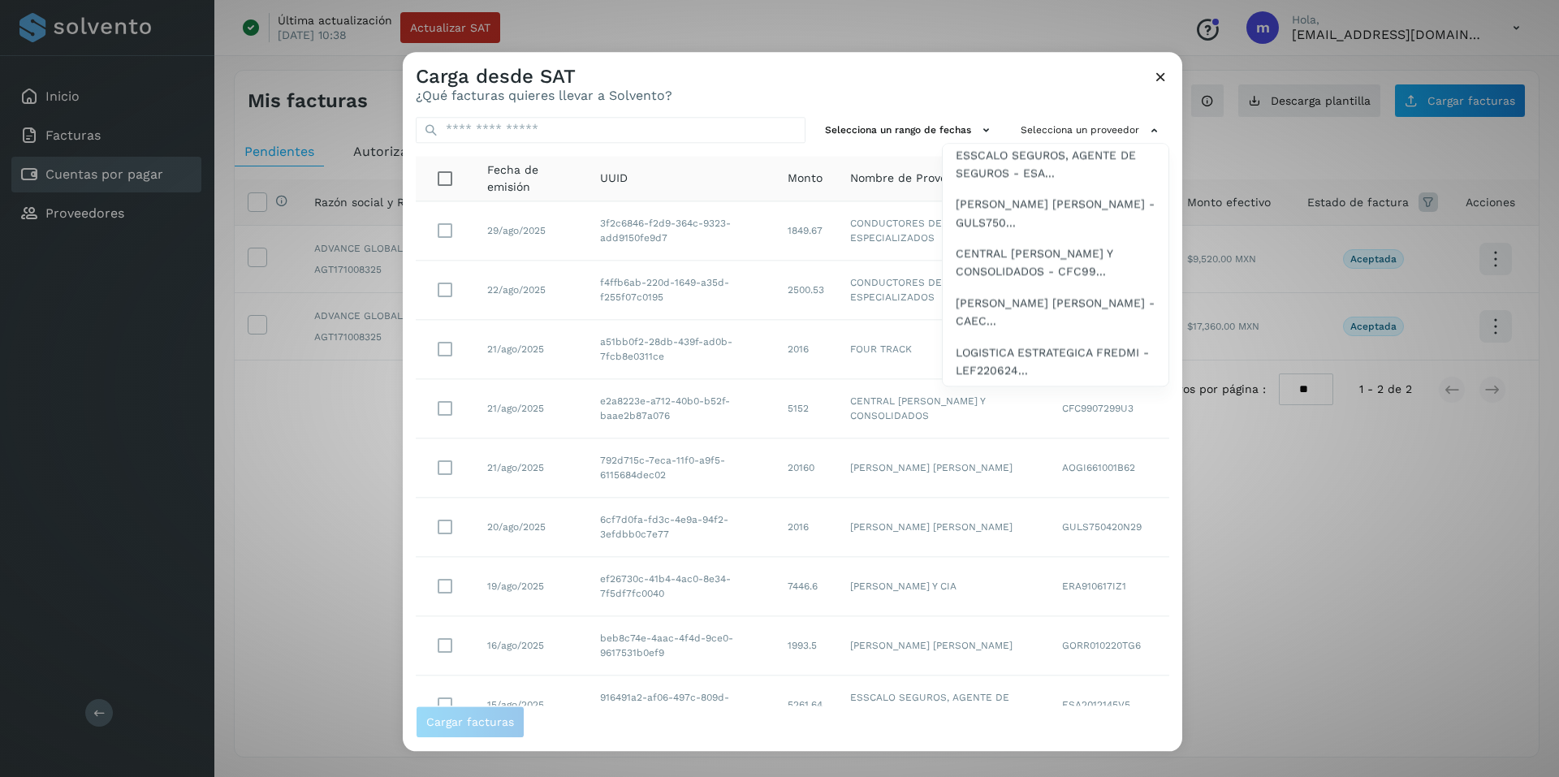
scroll to position [645, 0]
click at [1007, 348] on span "LOGISTICA ESTRATEGICA FREDMI - LEF220624..." at bounding box center [1055, 361] width 200 height 37
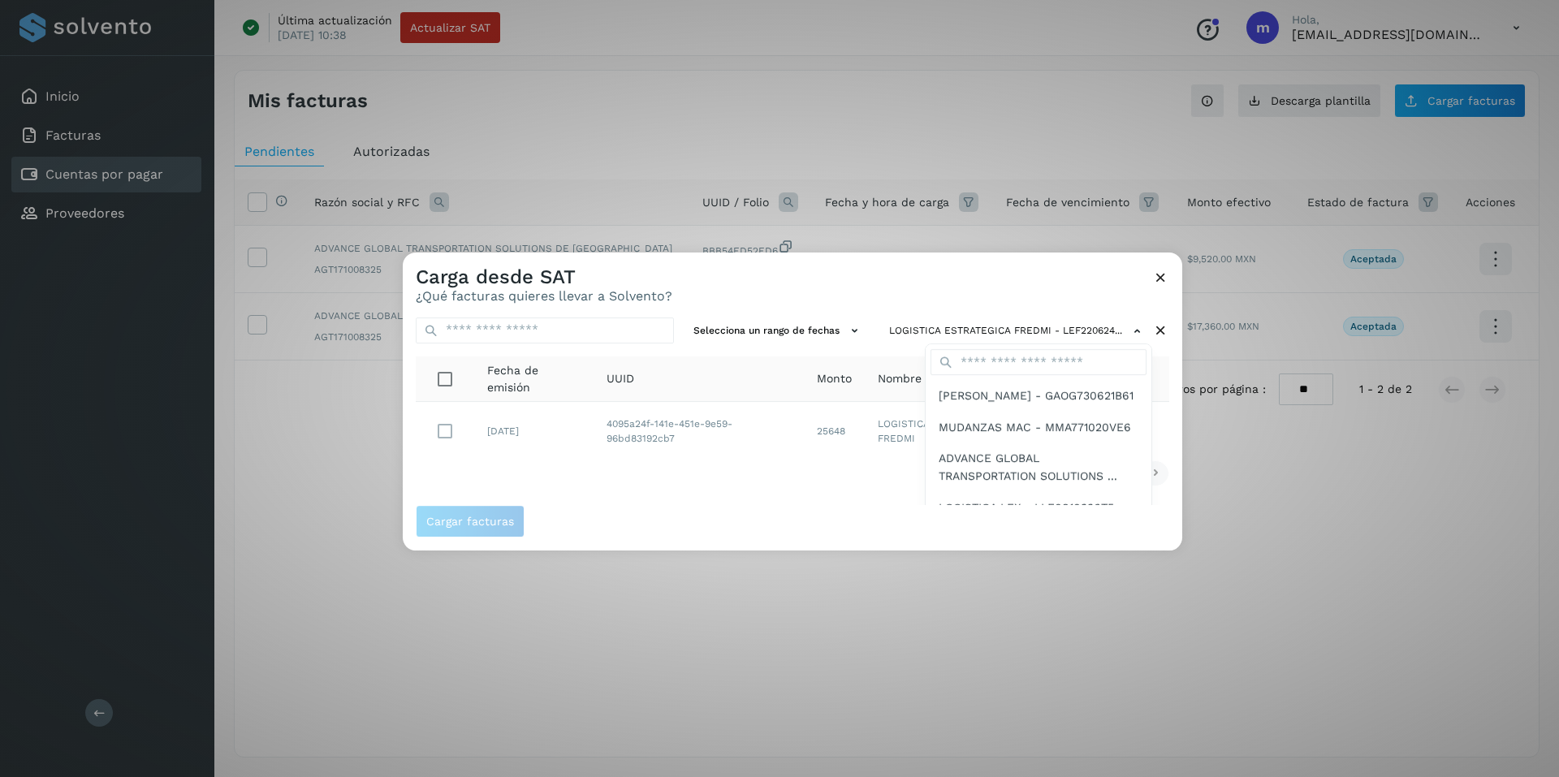
click at [447, 430] on div at bounding box center [1182, 640] width 1559 height 777
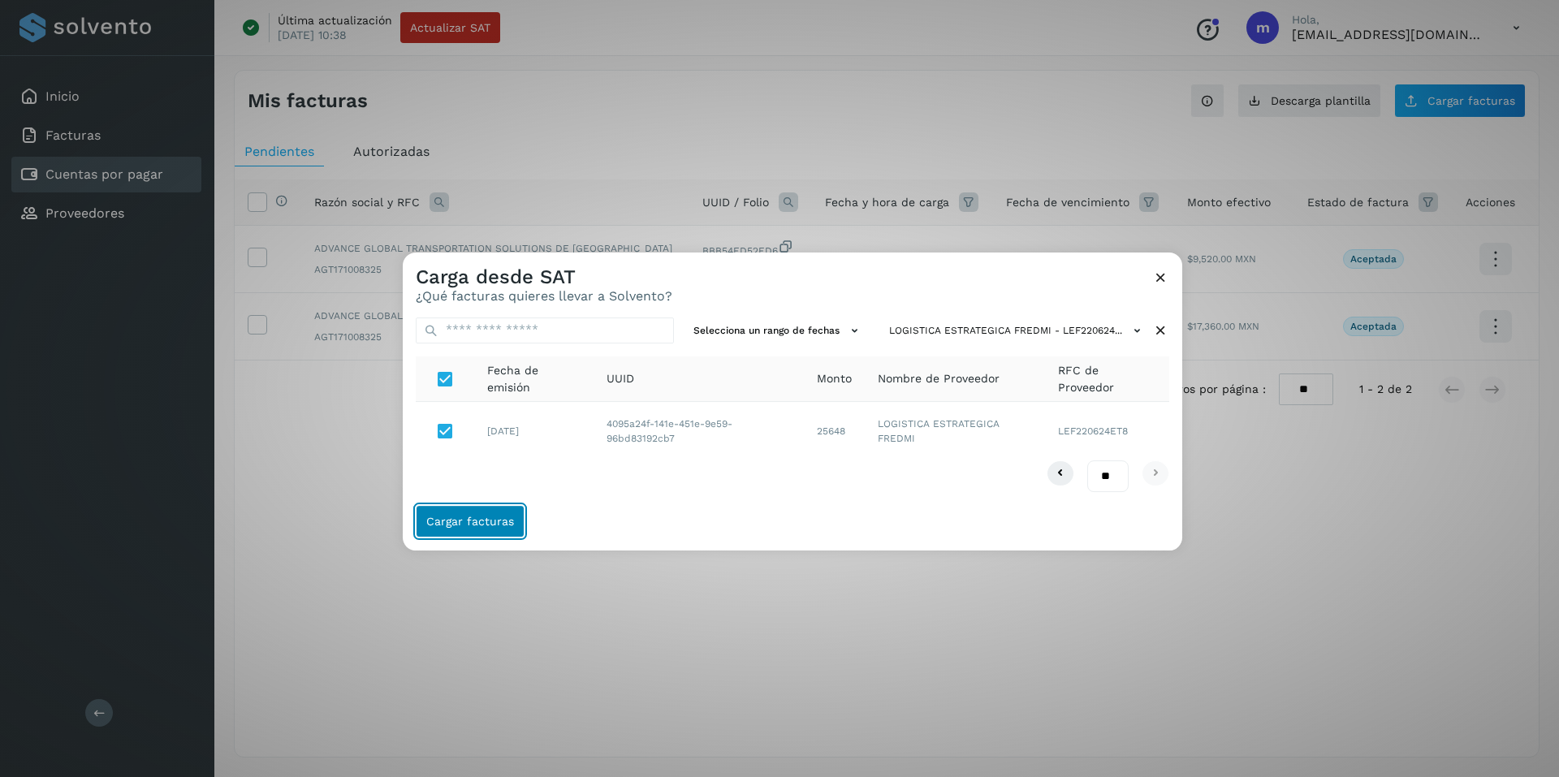
click at [462, 515] on span "Cargar facturas" at bounding box center [470, 520] width 88 height 11
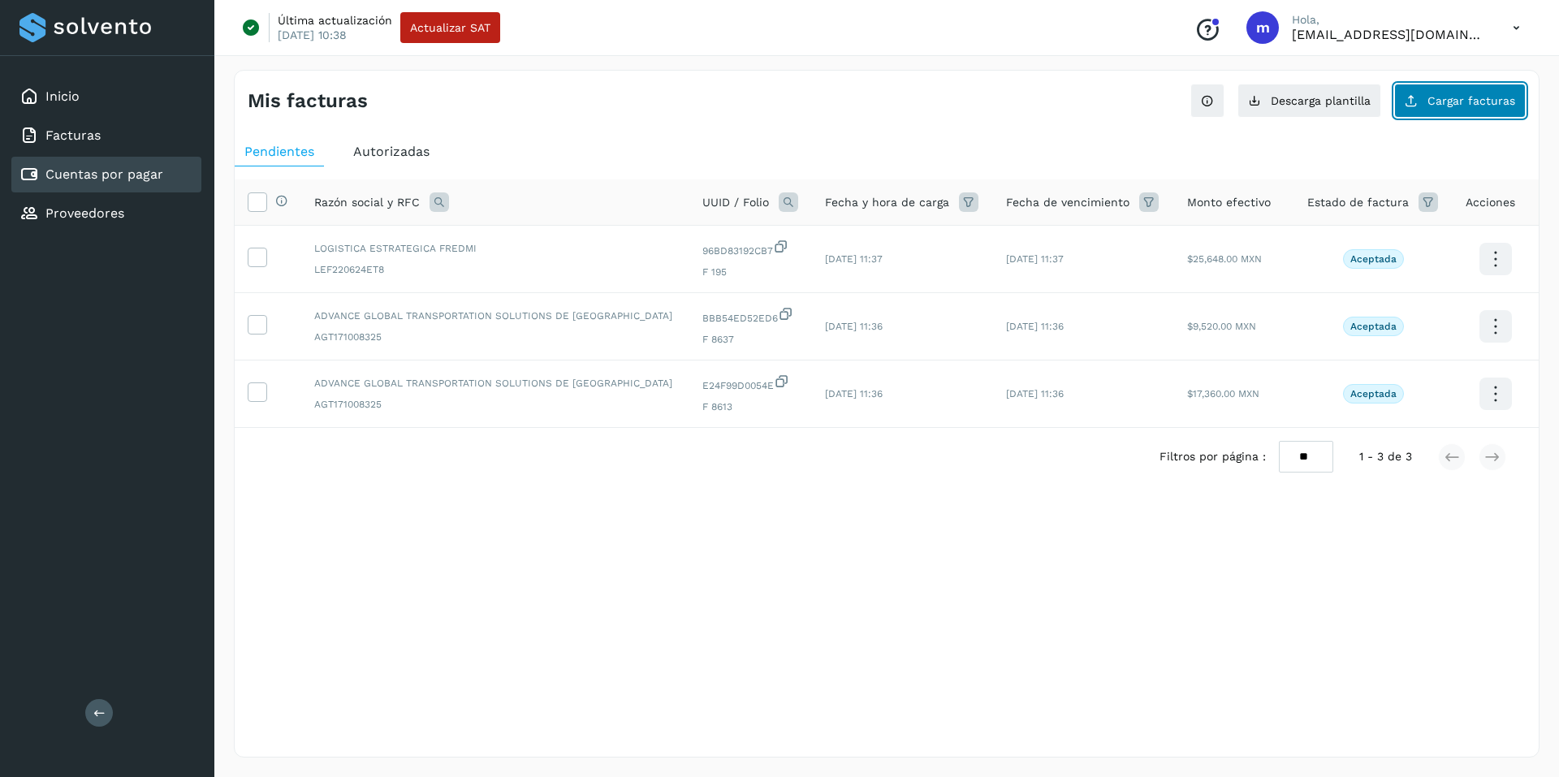
click at [1493, 101] on span "Cargar facturas" at bounding box center [1471, 100] width 88 height 11
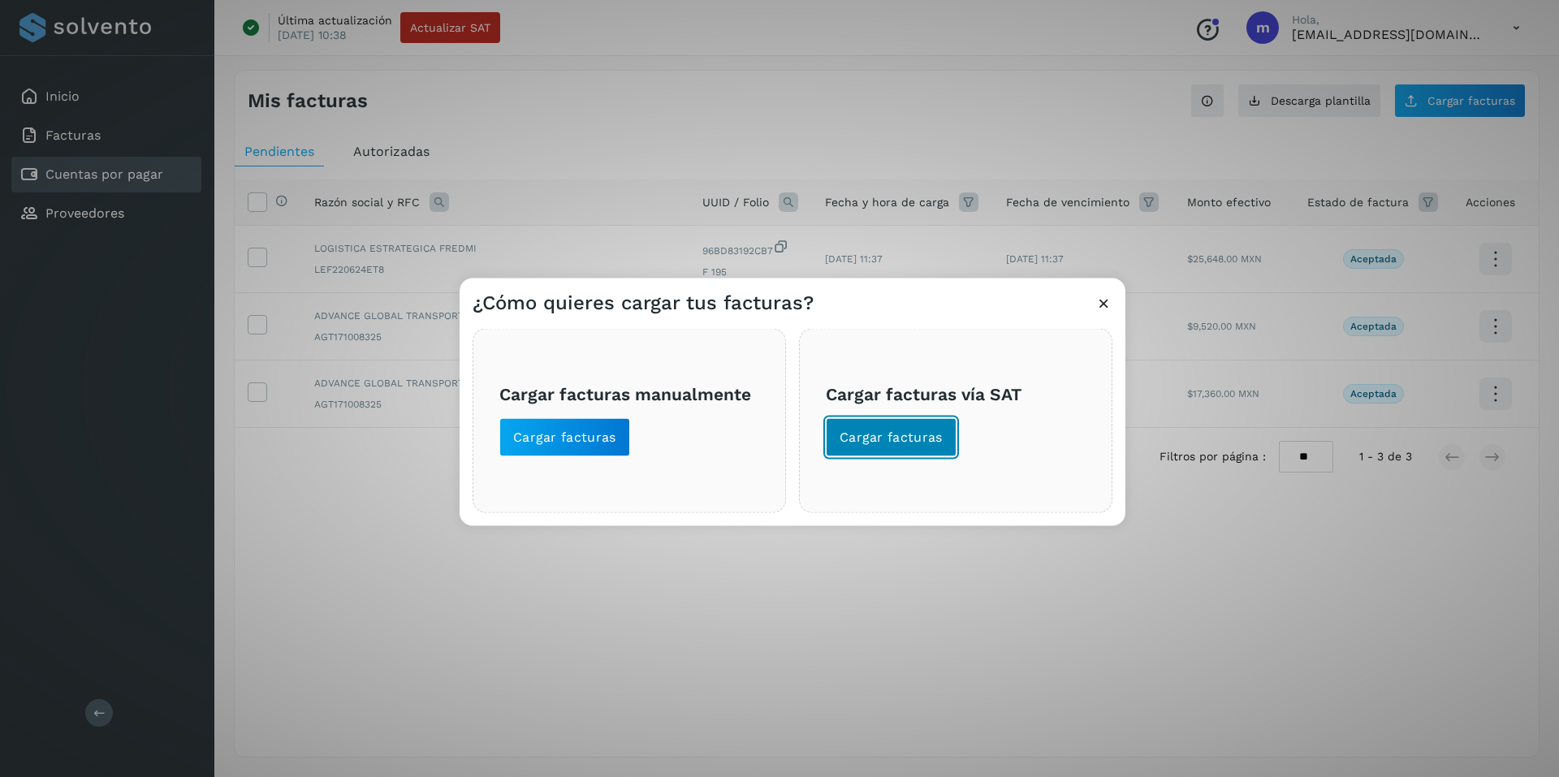
click at [899, 433] on span "Cargar facturas" at bounding box center [890, 437] width 103 height 18
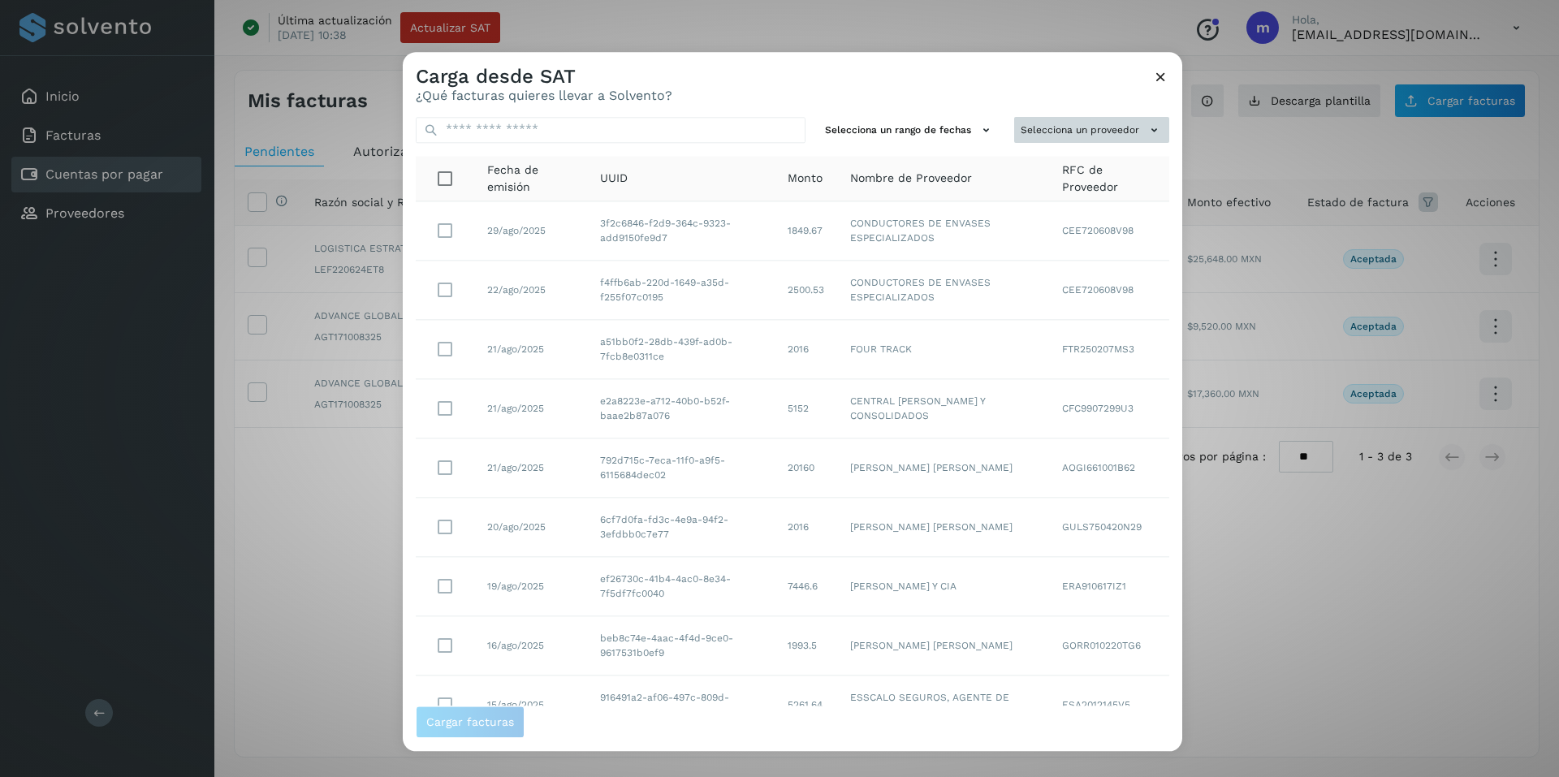
click at [1093, 131] on button "Selecciona un proveedor" at bounding box center [1091, 130] width 155 height 27
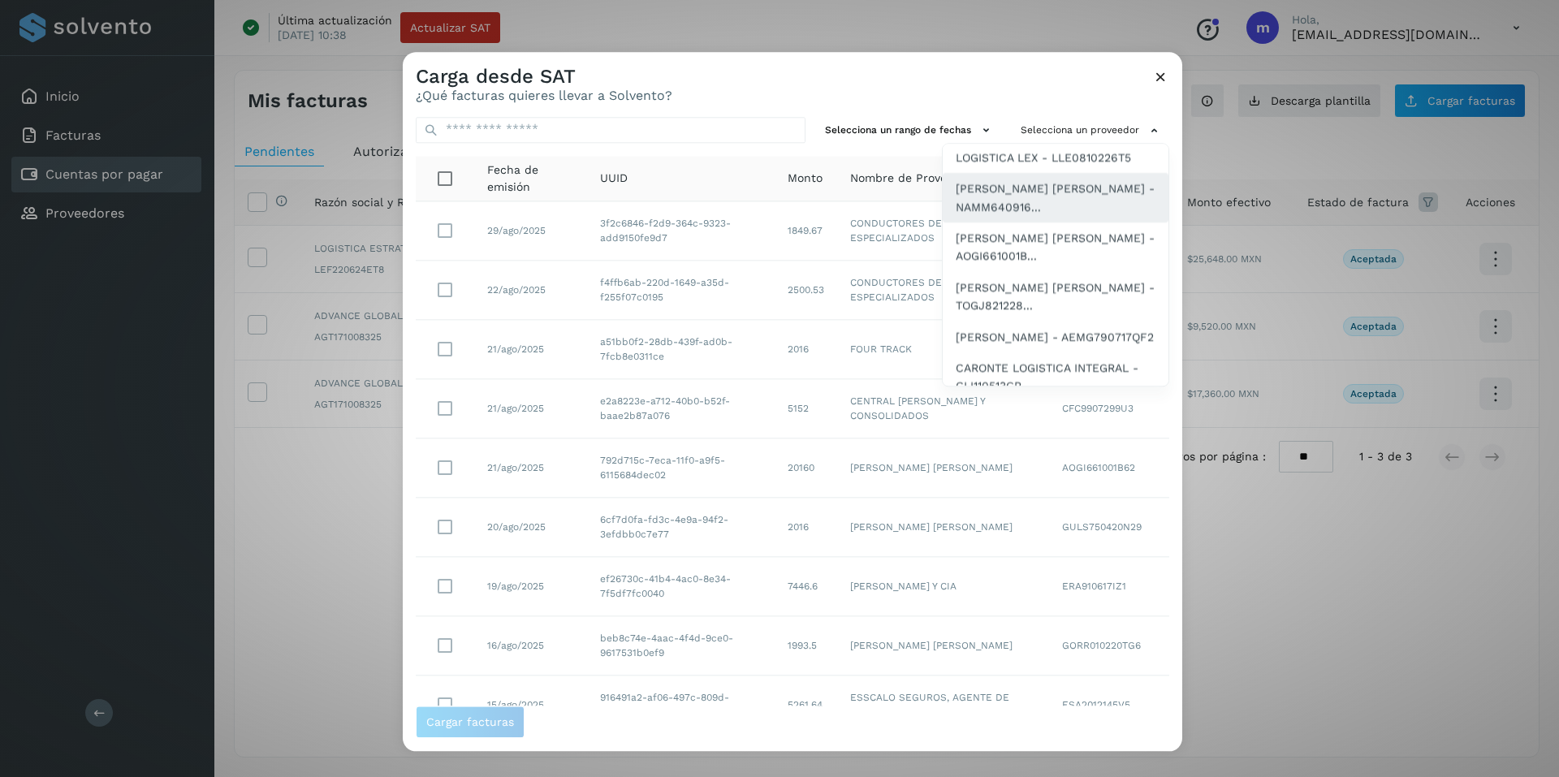
scroll to position [162, 0]
click at [1005, 204] on span "JOSE MANUEL NAVA MONTEMAYOR - NAMM640916..." at bounding box center [1055, 185] width 200 height 37
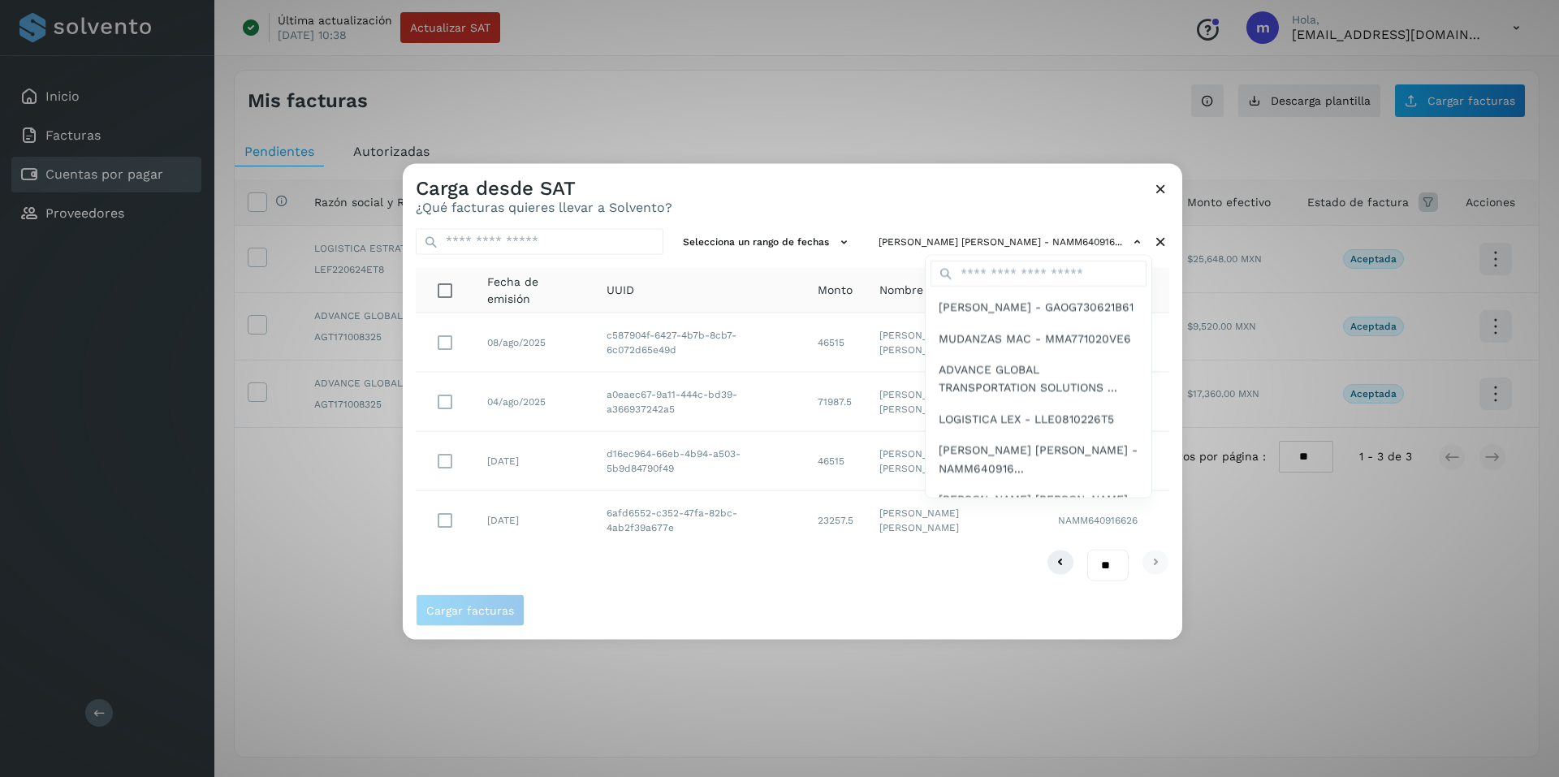
click at [989, 200] on div at bounding box center [1182, 551] width 1559 height 777
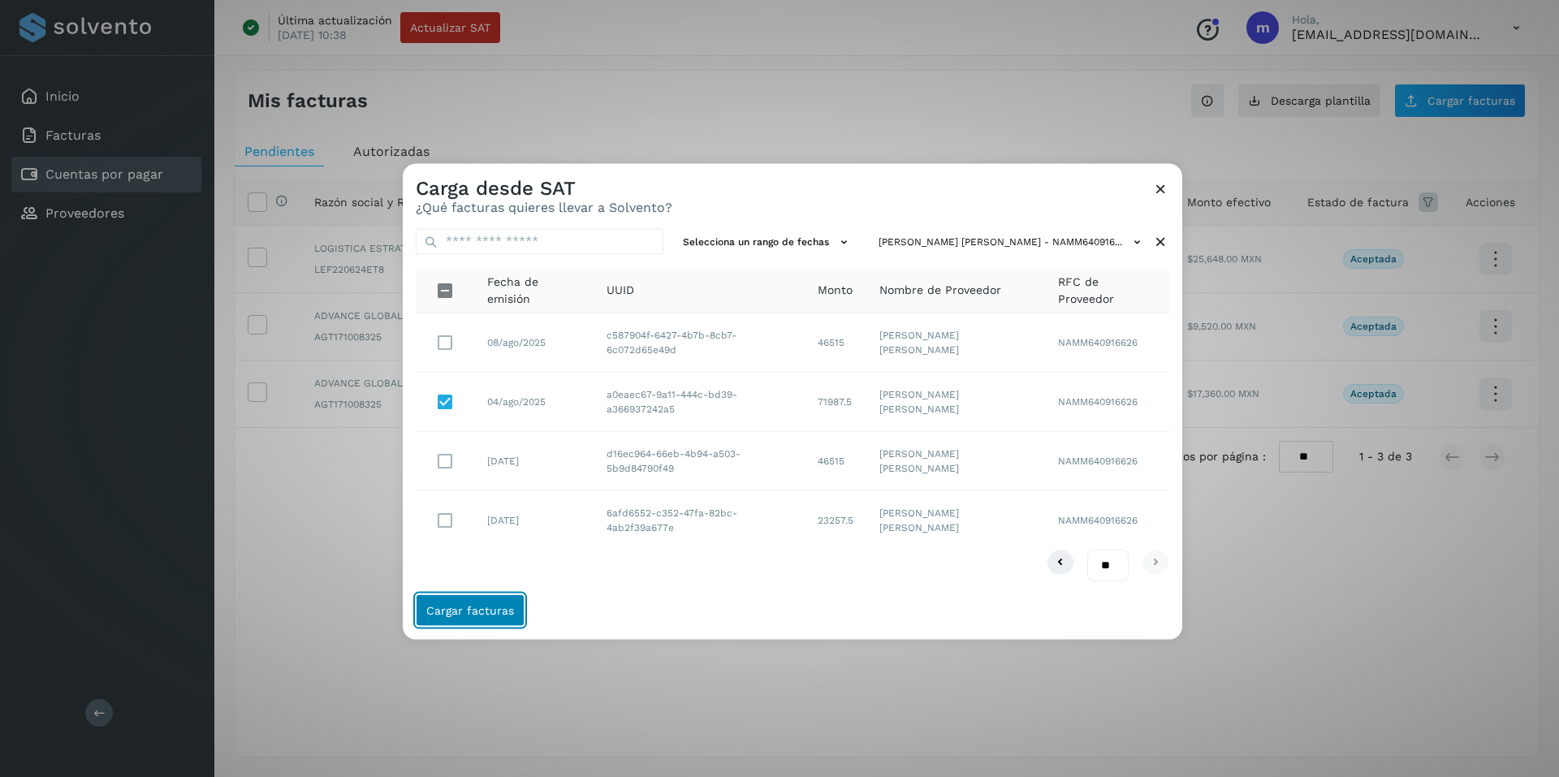
click at [433, 610] on span "Cargar facturas" at bounding box center [470, 610] width 88 height 11
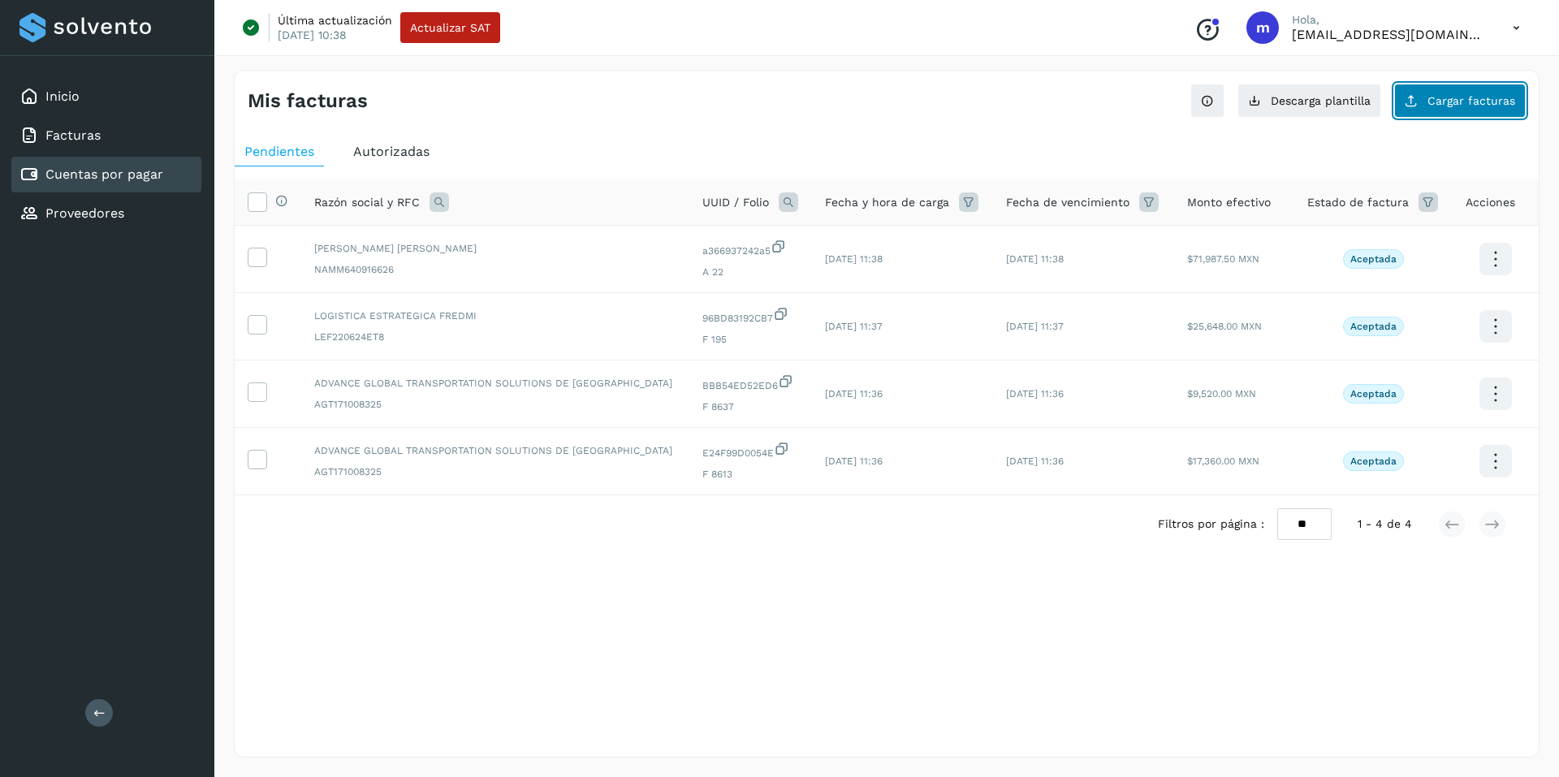
click at [1487, 98] on span "Cargar facturas" at bounding box center [1471, 100] width 88 height 11
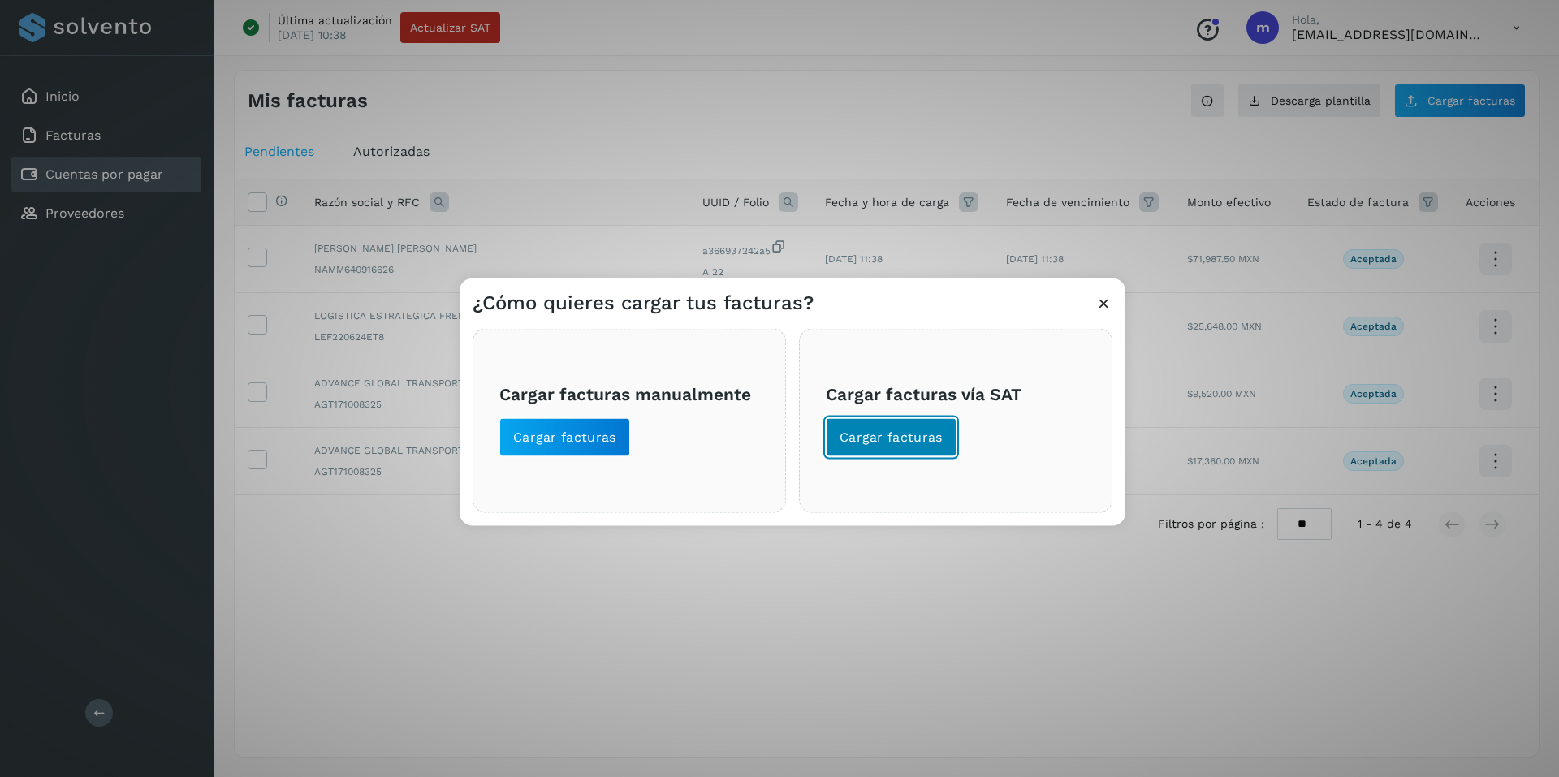
click at [886, 439] on span "Cargar facturas" at bounding box center [890, 437] width 103 height 18
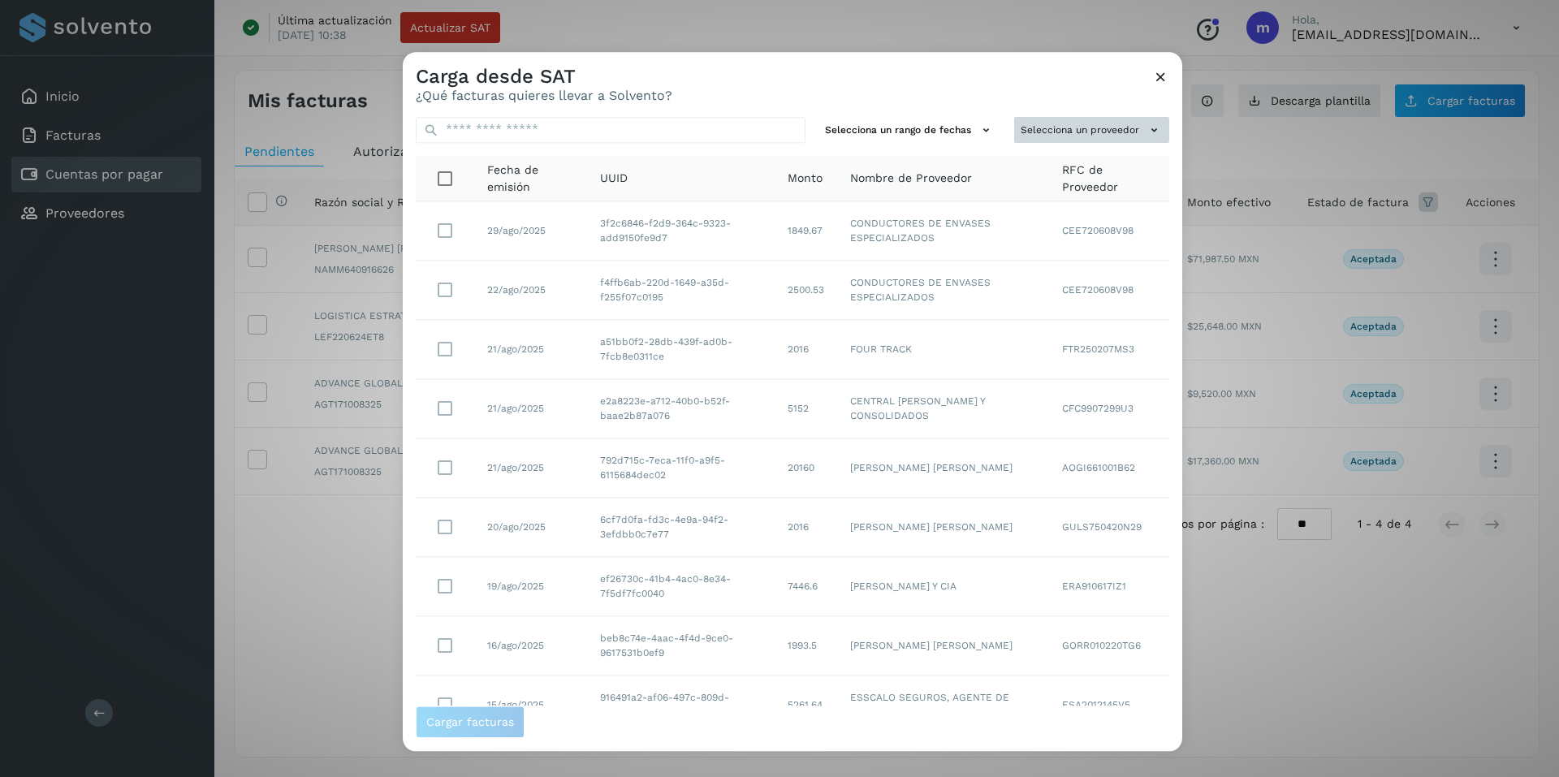
click at [1071, 126] on button "Selecciona un proveedor" at bounding box center [1091, 130] width 155 height 27
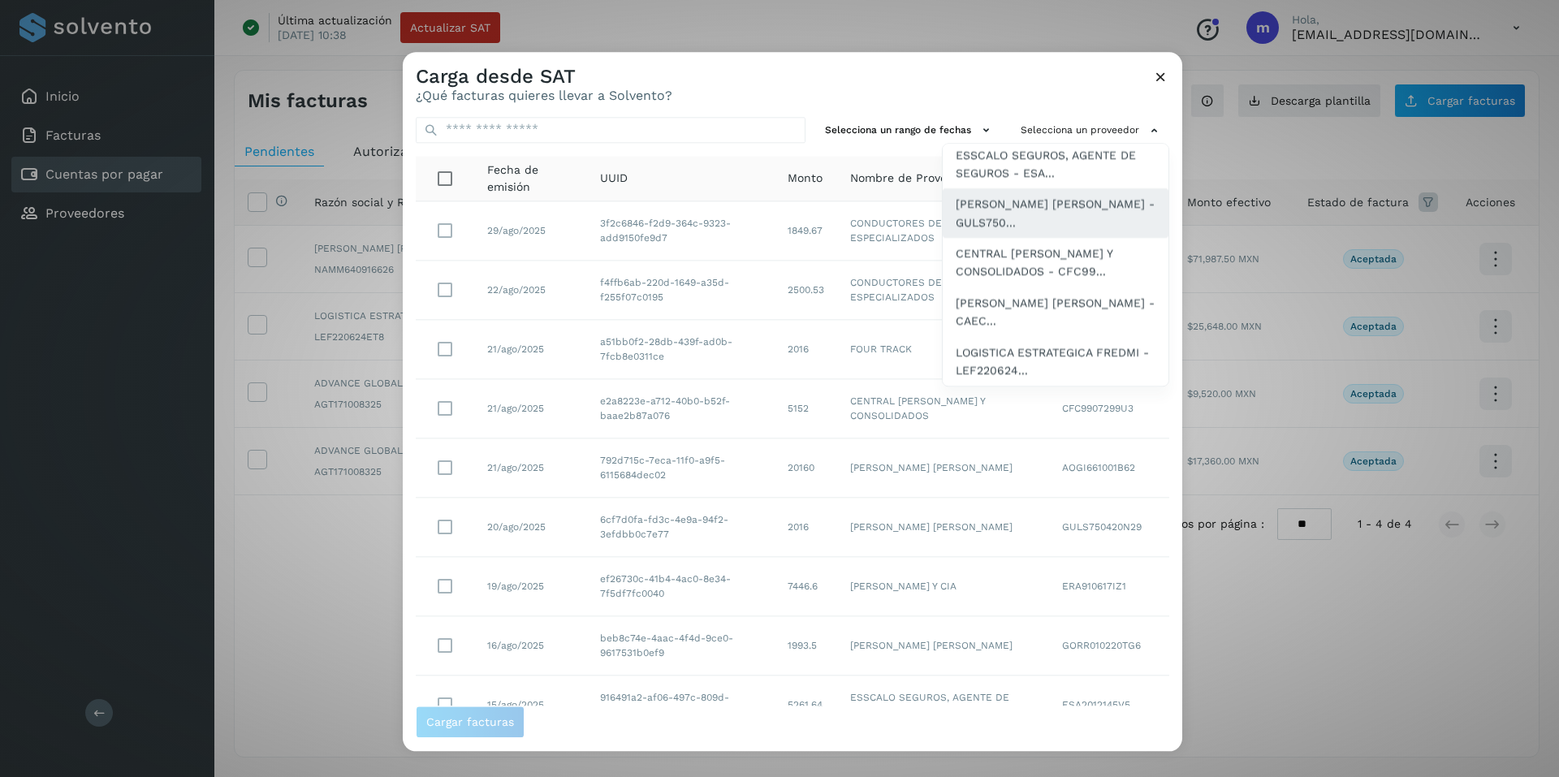
scroll to position [565, 0]
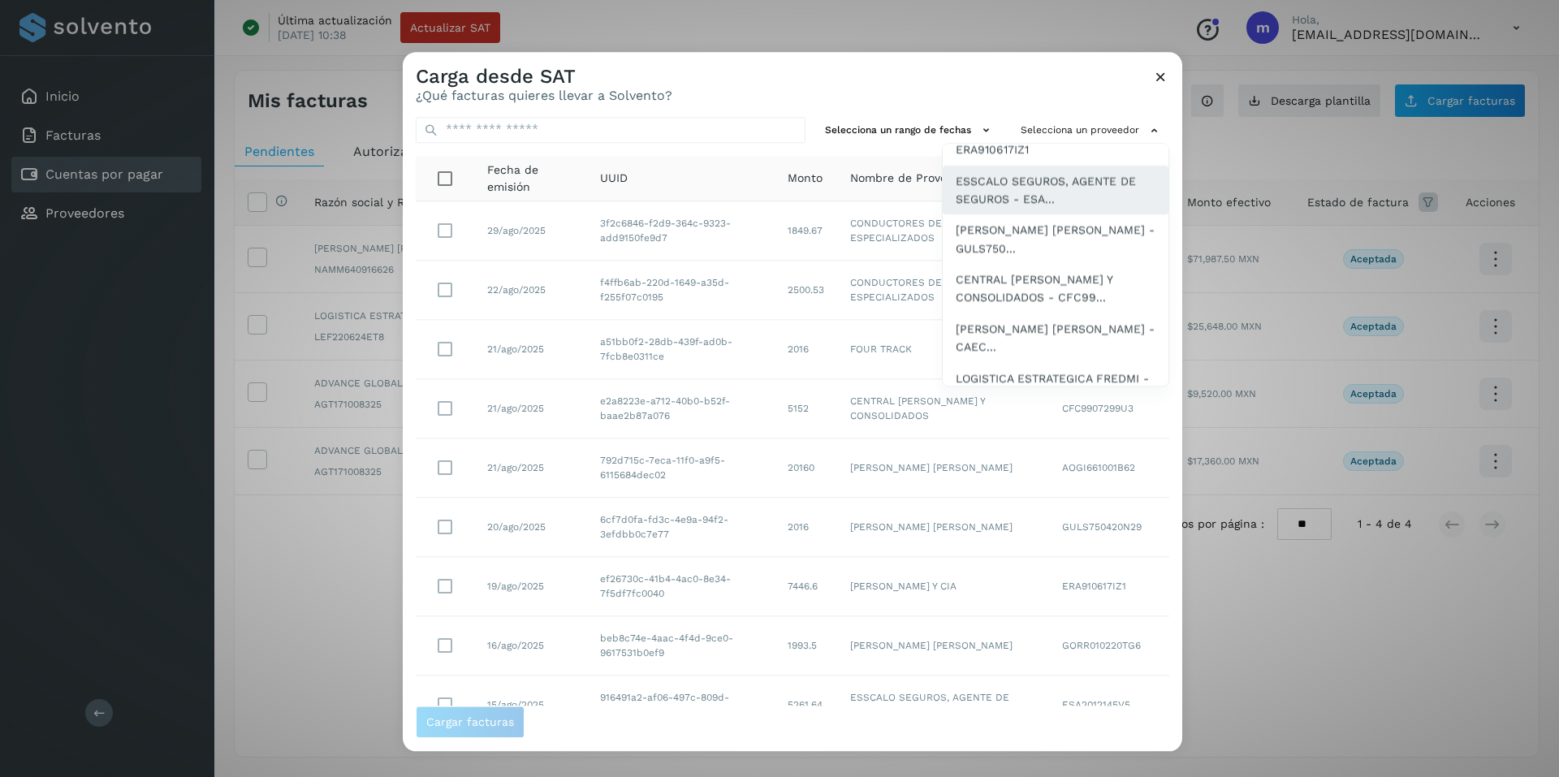
click at [988, 209] on span "ESSCALO SEGUROS, AGENTE DE SEGUROS - ESA..." at bounding box center [1055, 190] width 200 height 37
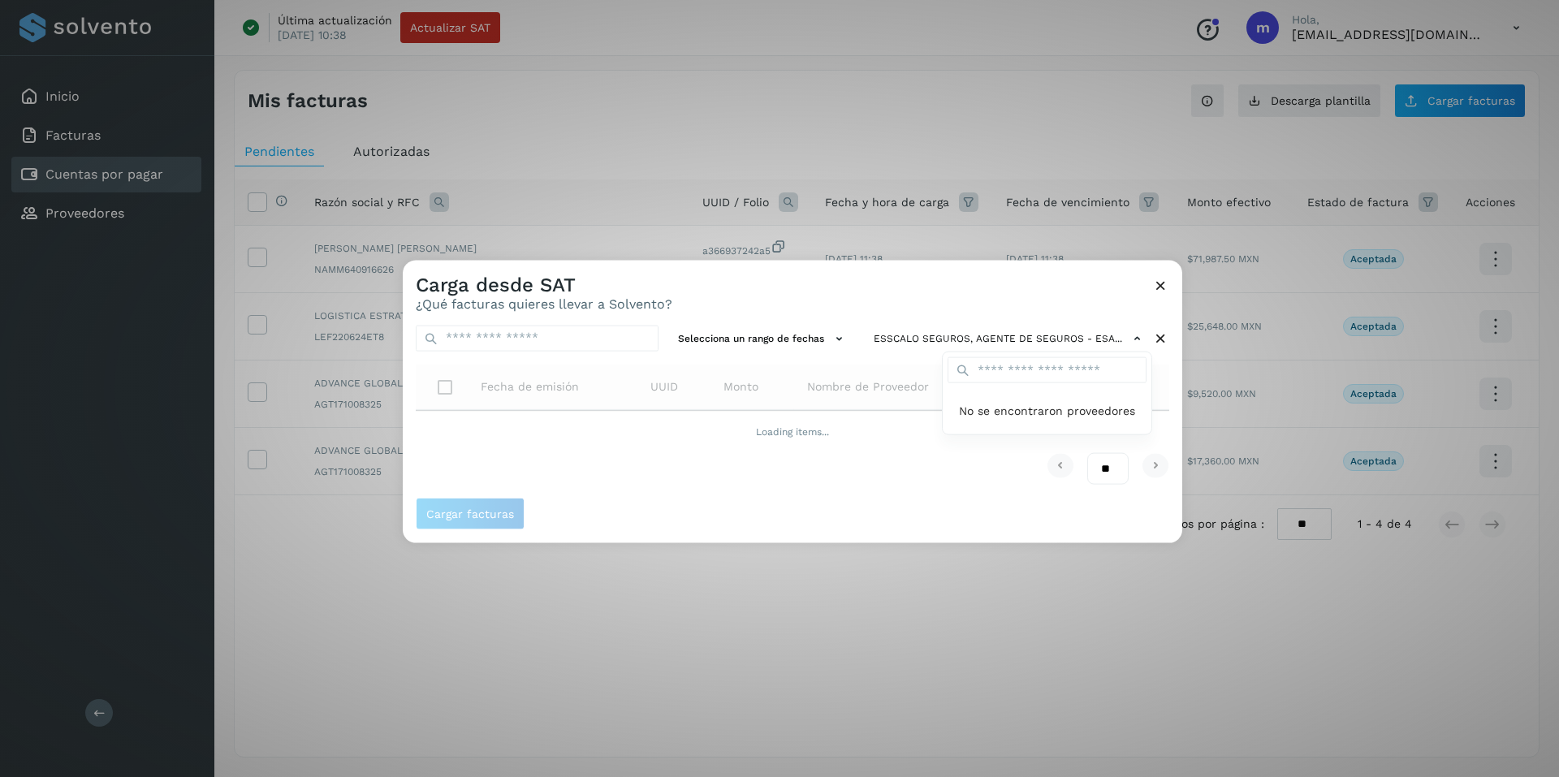
scroll to position [0, 0]
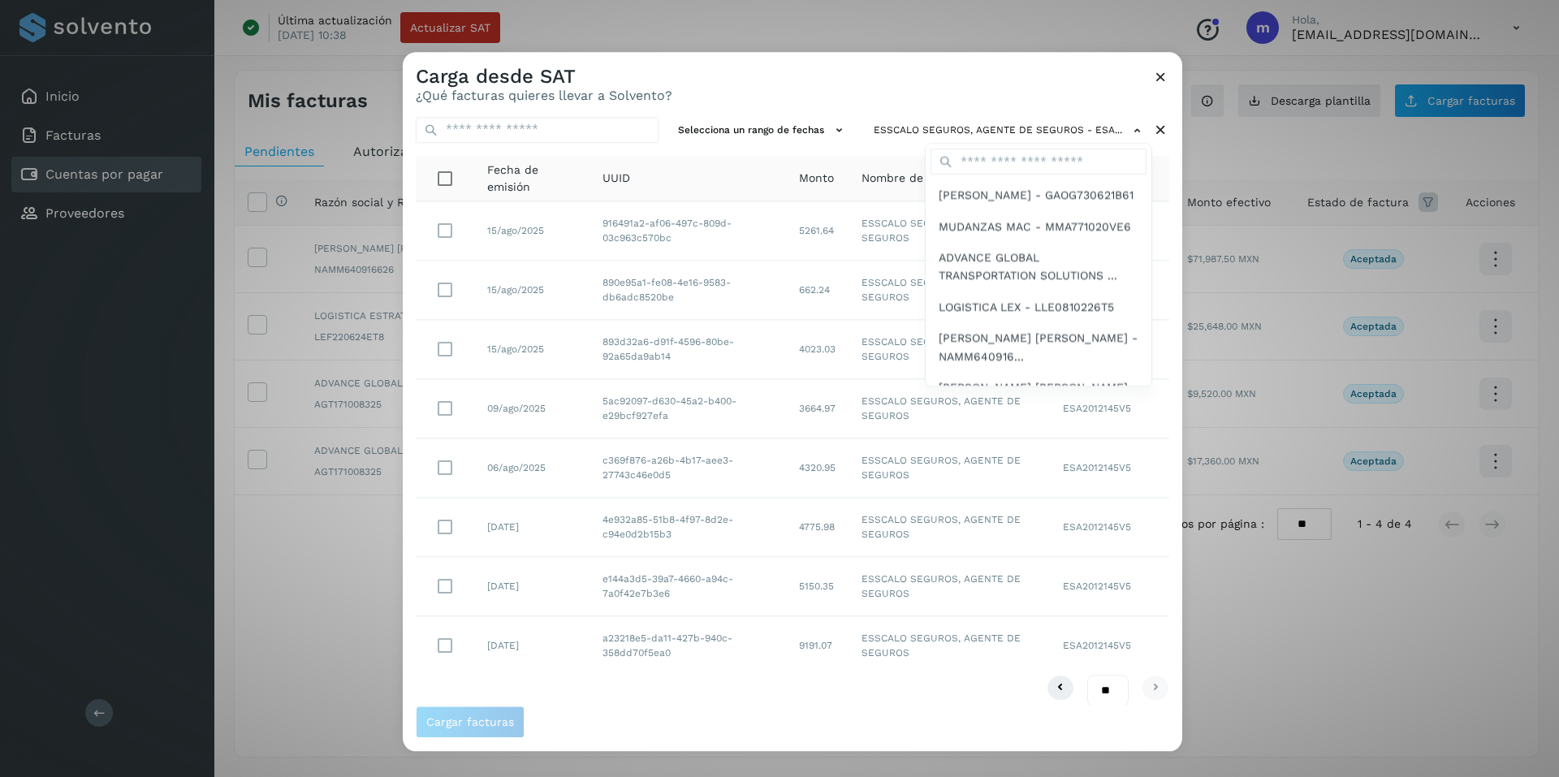
click at [817, 97] on div at bounding box center [1182, 440] width 1559 height 777
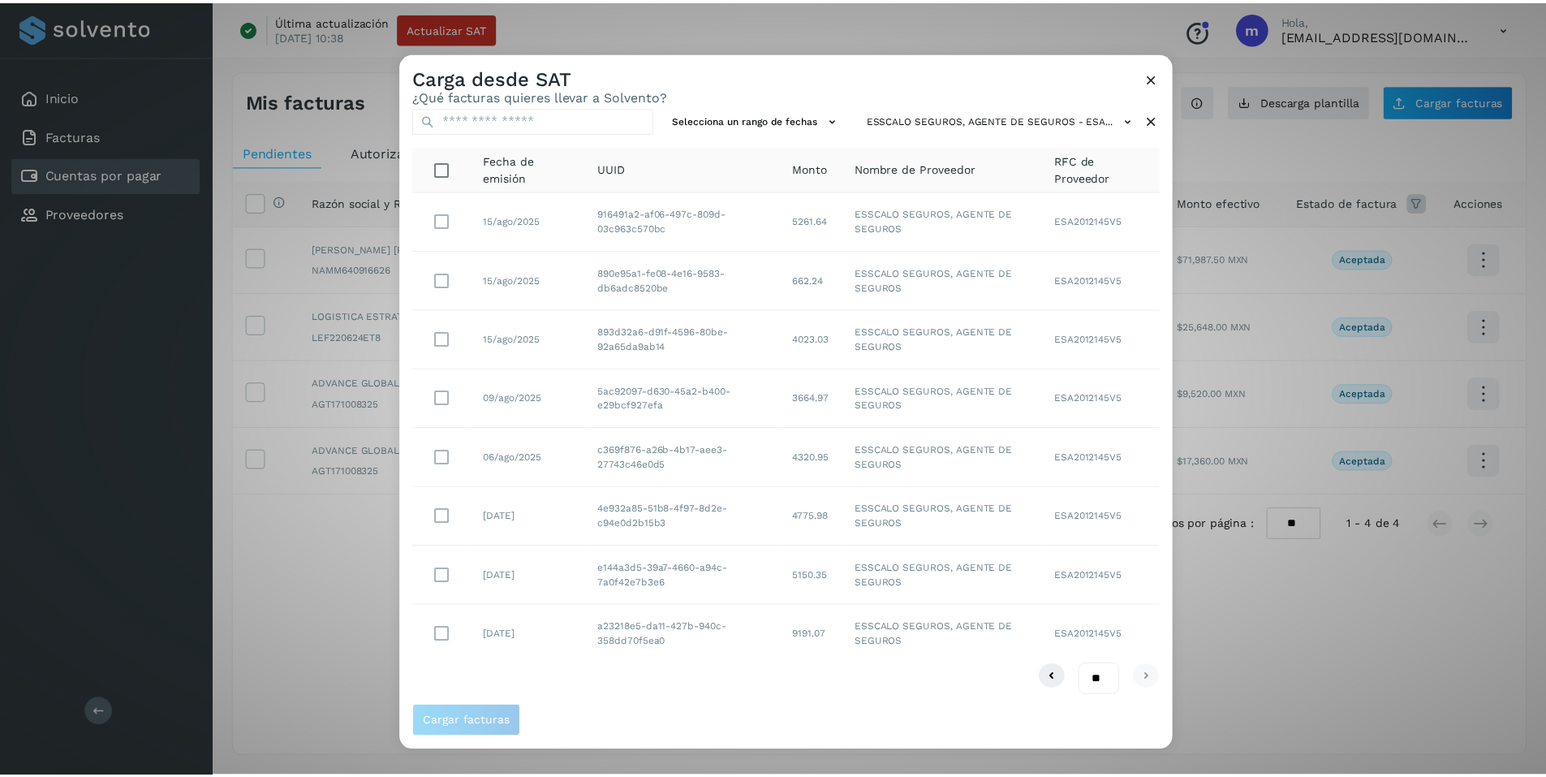
scroll to position [14, 0]
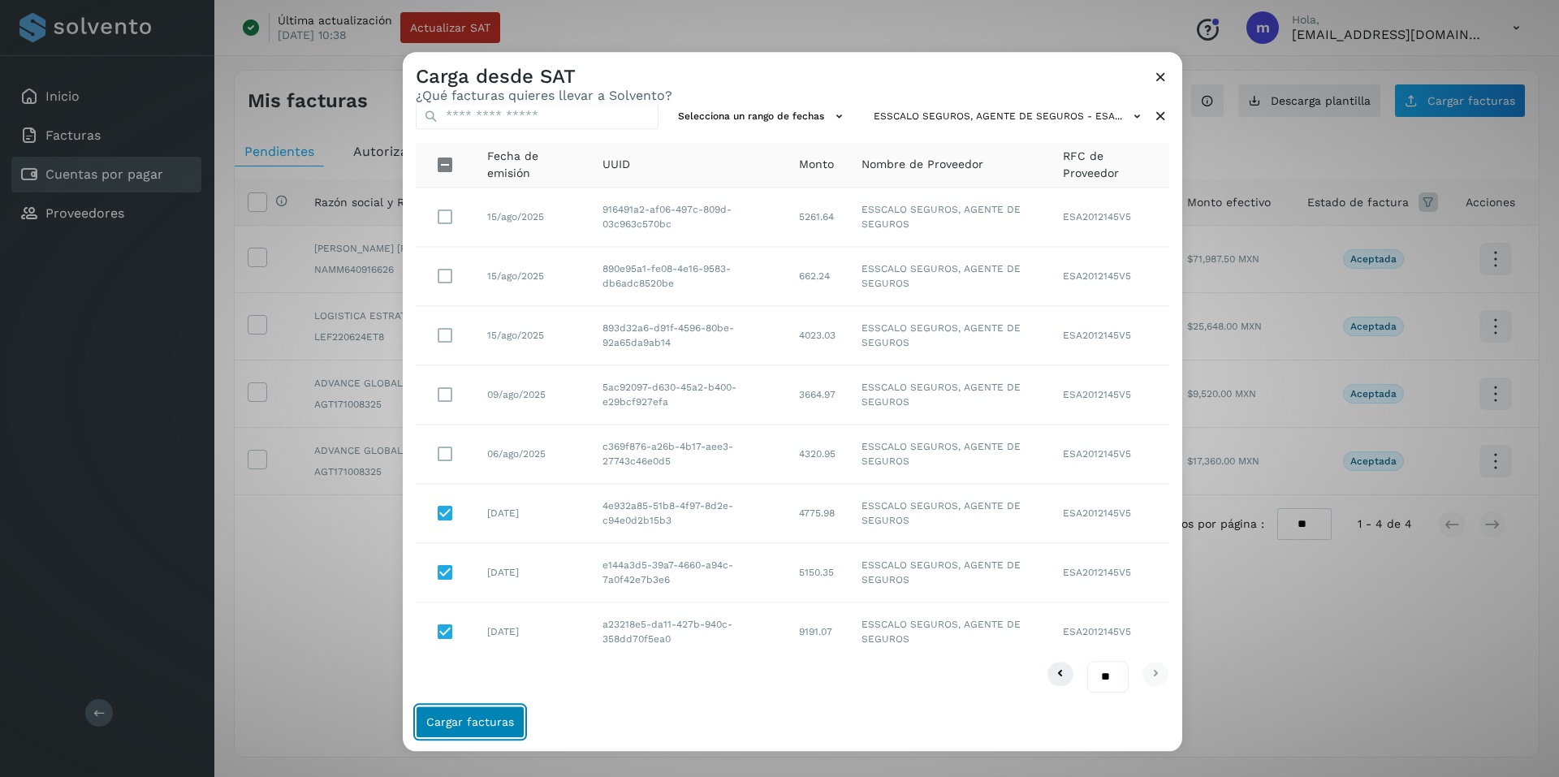
click at [481, 719] on span "Cargar facturas" at bounding box center [470, 721] width 88 height 11
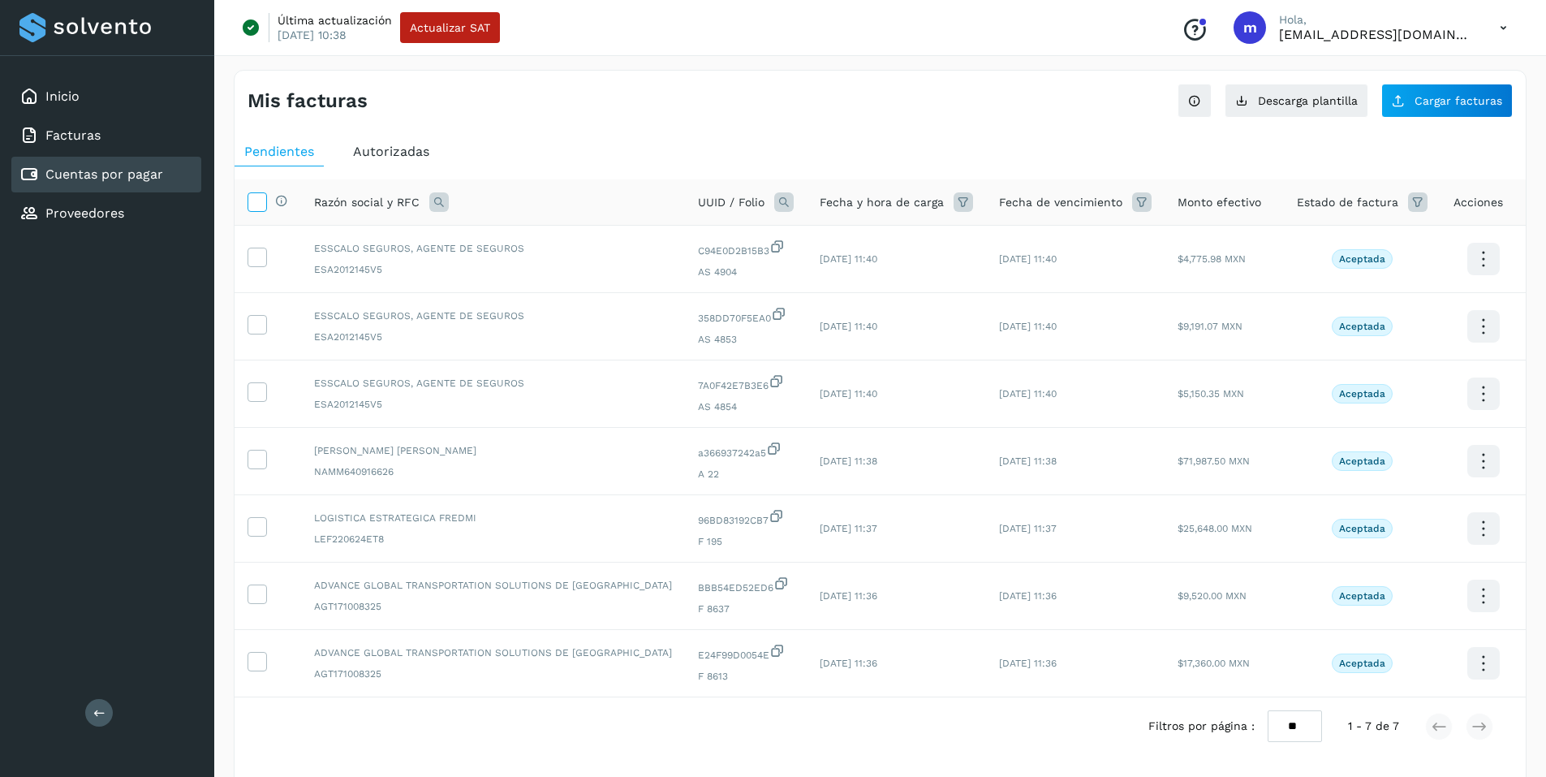
click at [261, 205] on icon at bounding box center [256, 200] width 17 height 17
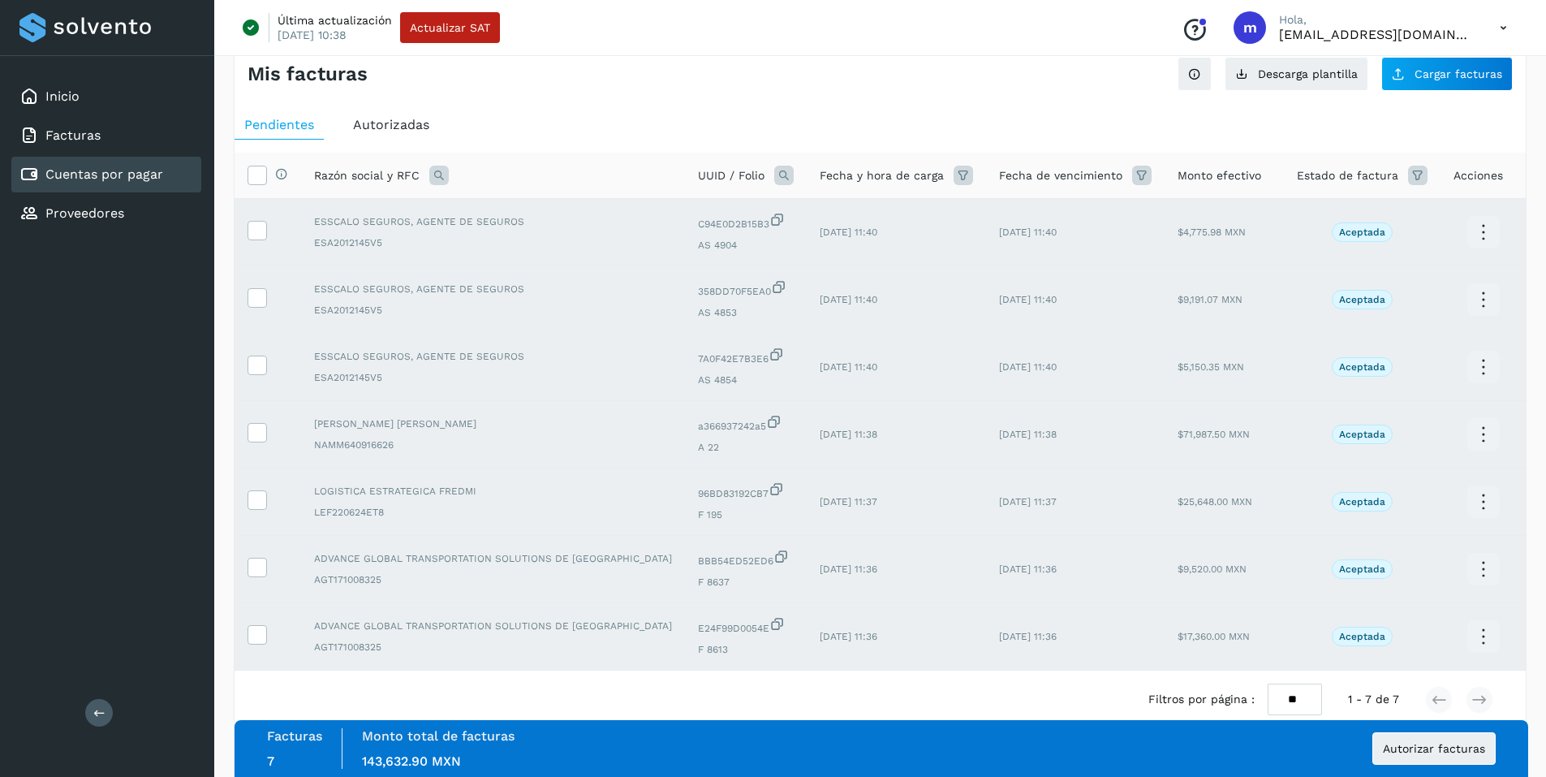
scroll to position [58, 0]
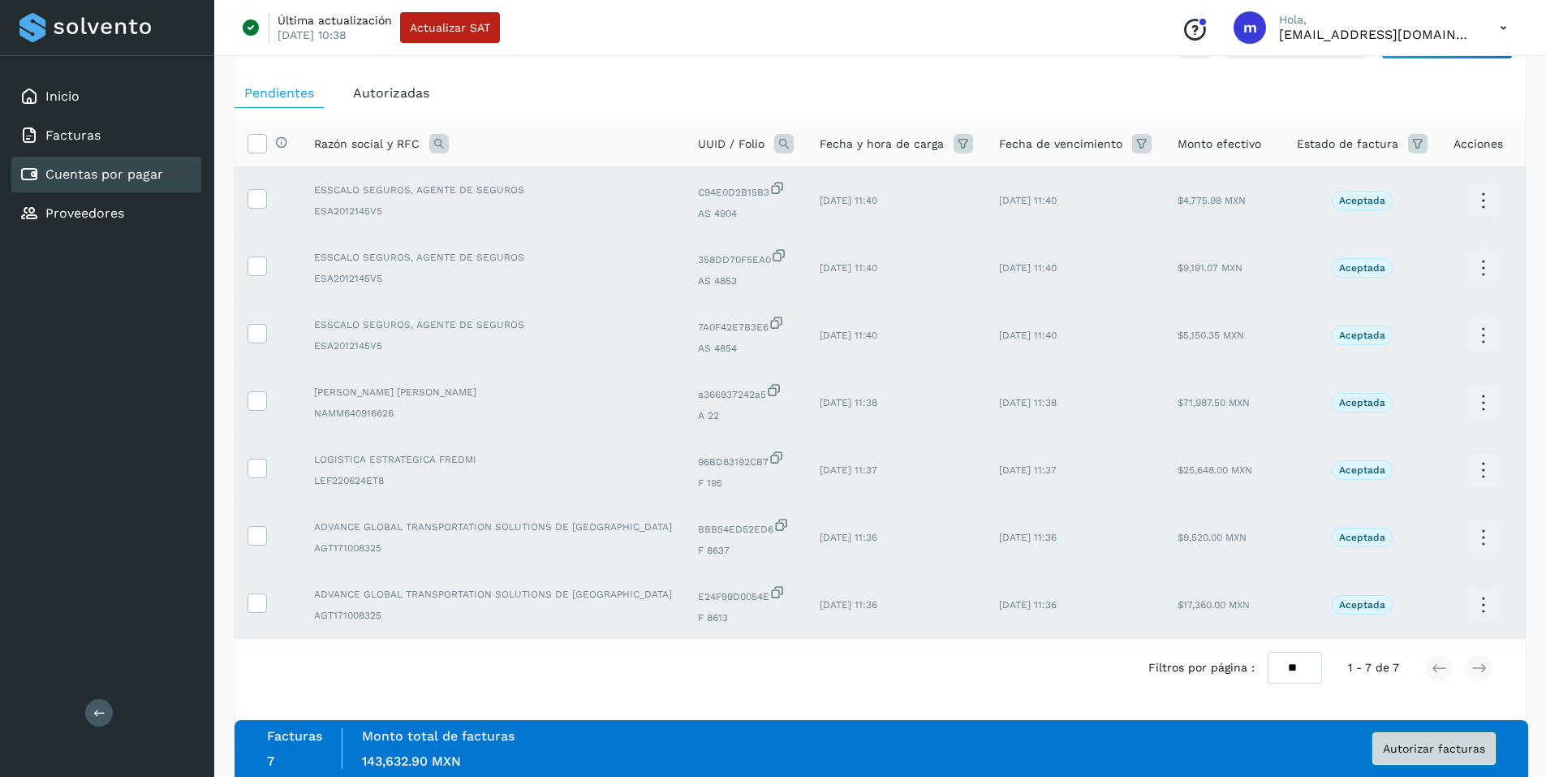
click at [1429, 749] on span "Autorizar facturas" at bounding box center [1434, 748] width 102 height 11
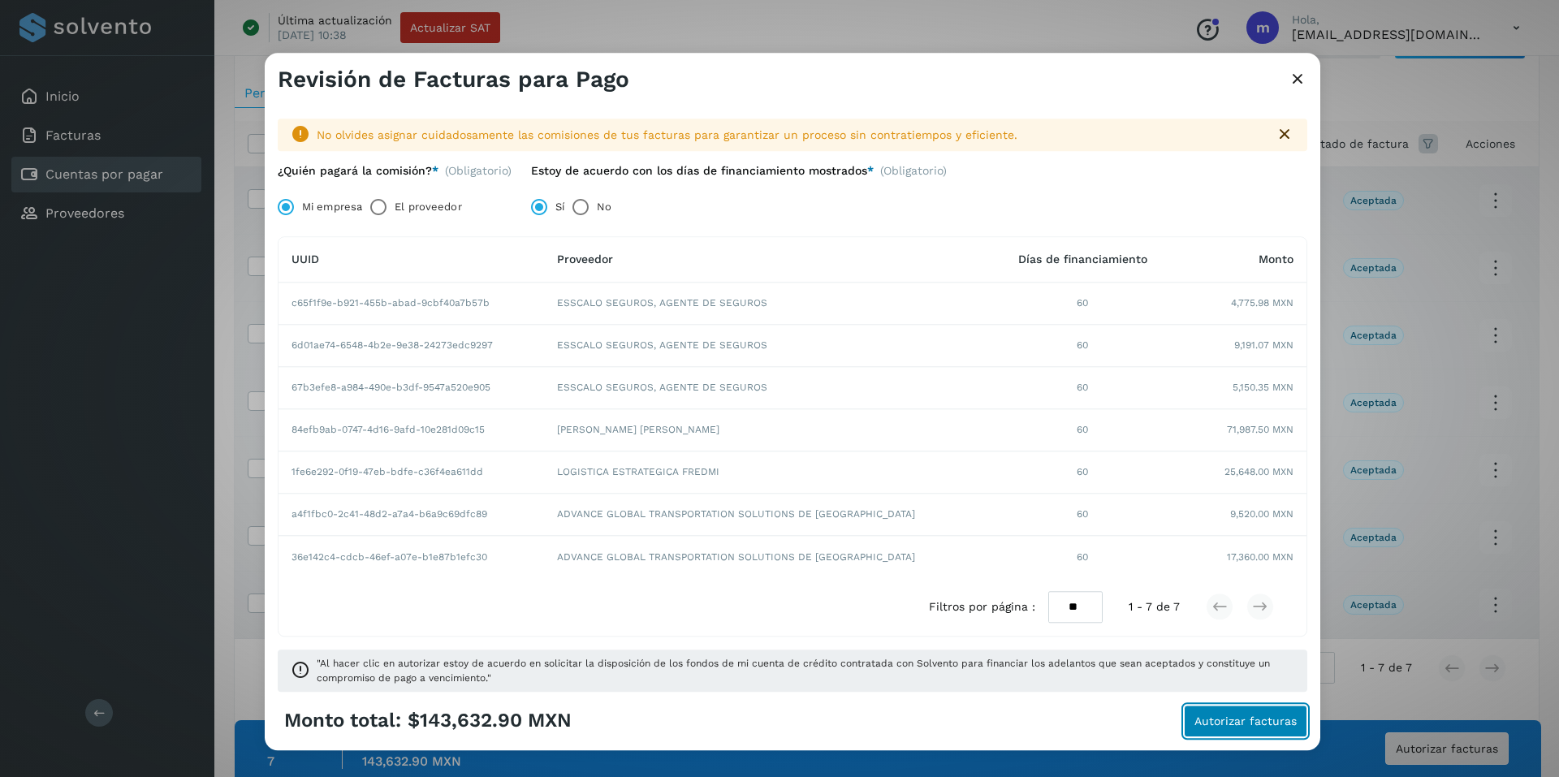
drag, startPoint x: 1241, startPoint y: 715, endPoint x: 1251, endPoint y: 718, distance: 10.3
click at [1251, 718] on span "Autorizar facturas" at bounding box center [1245, 720] width 102 height 11
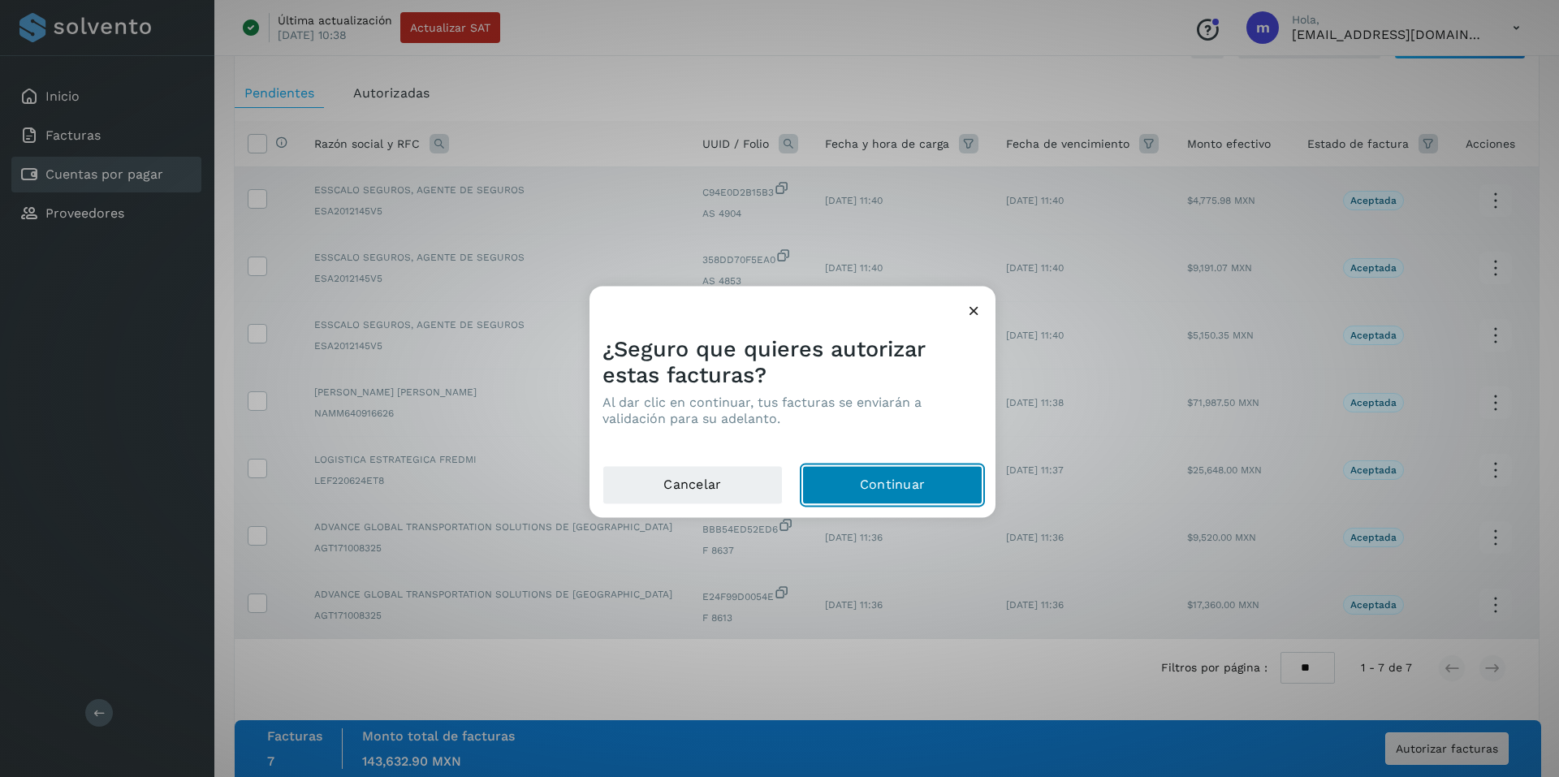
click at [867, 480] on button "Continuar" at bounding box center [892, 484] width 180 height 39
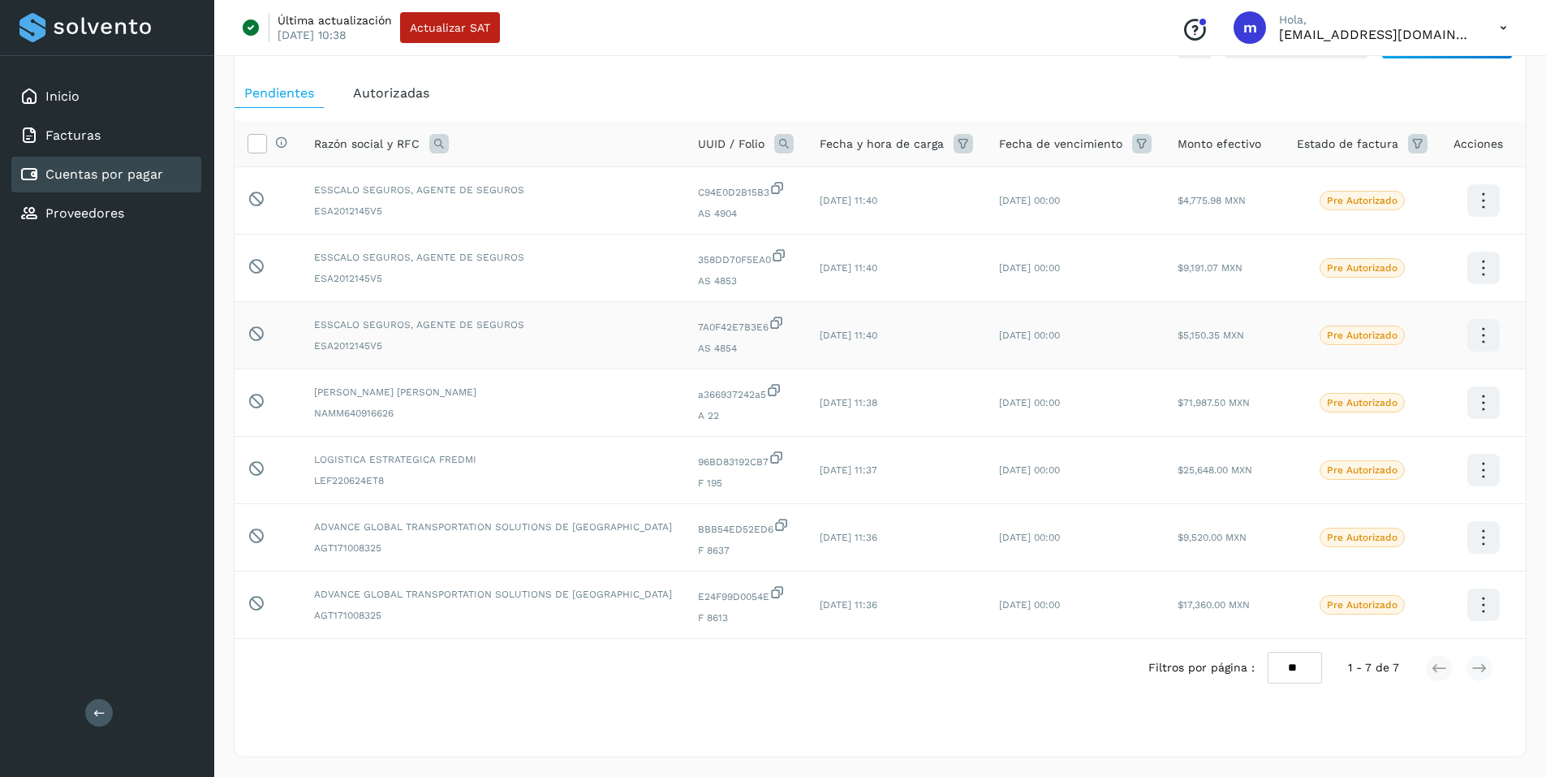
scroll to position [0, 0]
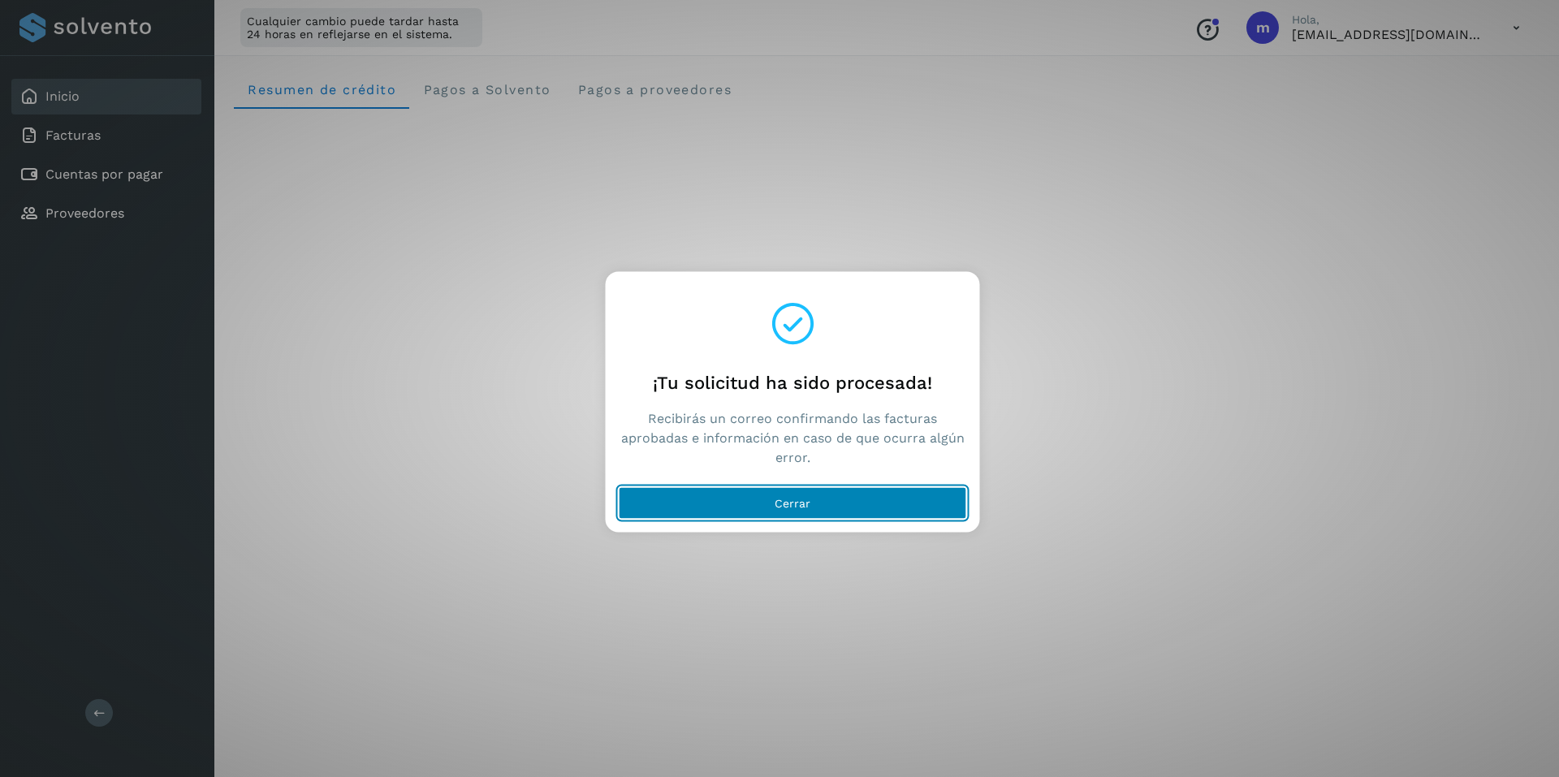
click at [769, 506] on button "Cerrar" at bounding box center [793, 502] width 348 height 32
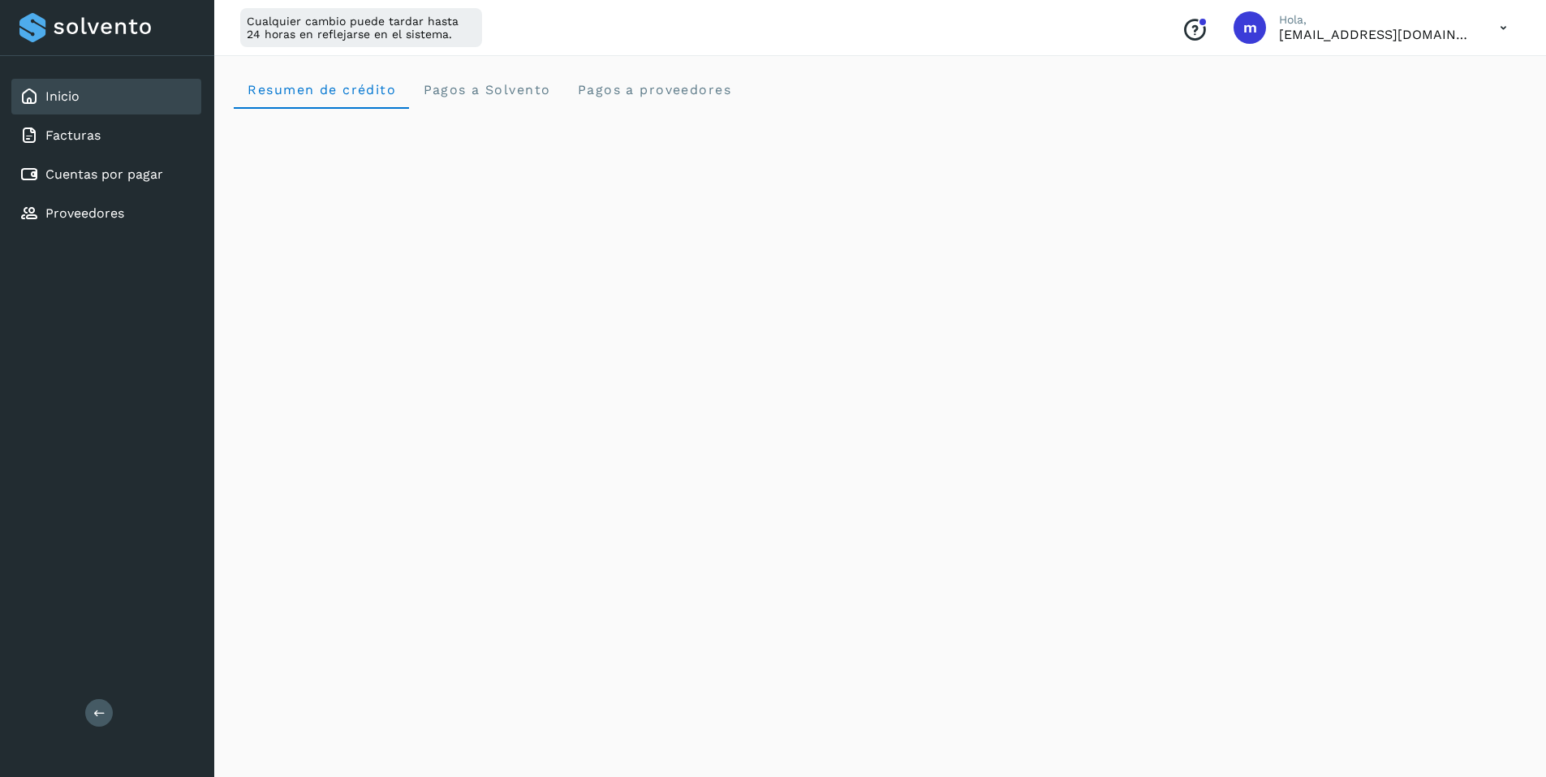
click at [1507, 24] on icon at bounding box center [1503, 27] width 33 height 33
click at [1402, 111] on div "Cerrar sesión" at bounding box center [1422, 104] width 193 height 31
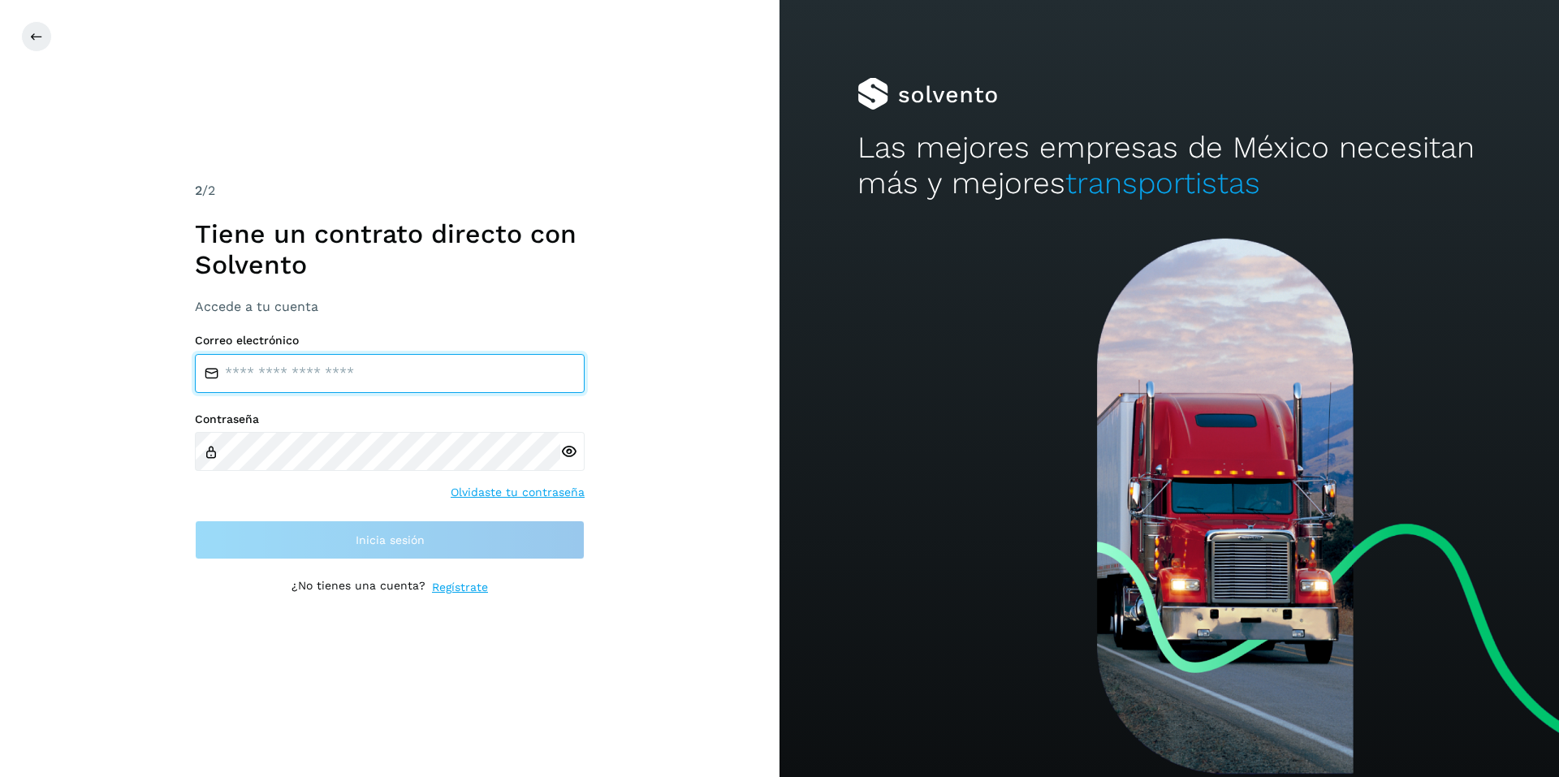
type input "**********"
